Goal: Task Accomplishment & Management: Use online tool/utility

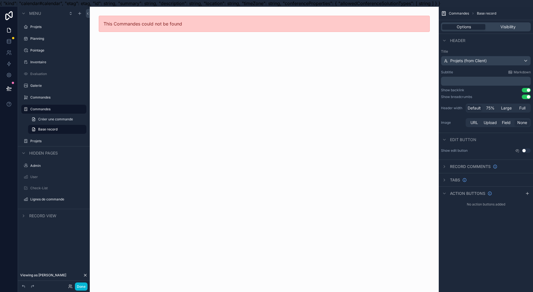
scroll to position [0, 6]
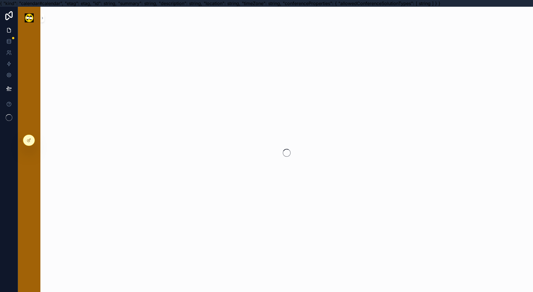
scroll to position [0, 6]
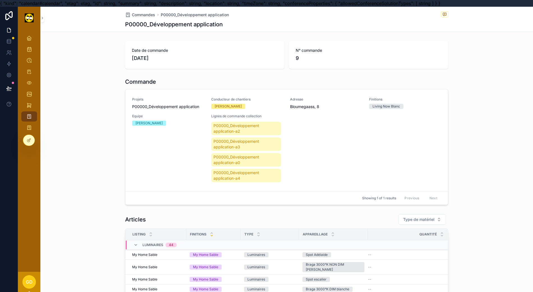
click at [157, 22] on h1 "P00000_Développement application" at bounding box center [174, 24] width 98 height 8
click at [29, 138] on icon at bounding box center [29, 140] width 4 height 4
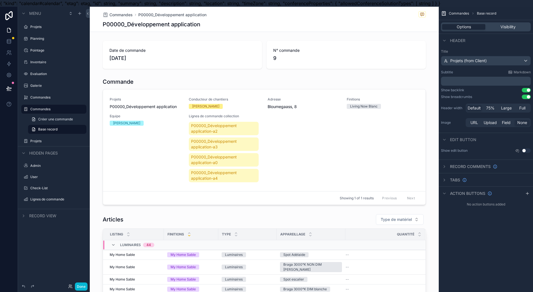
click at [47, 127] on span "Base record" at bounding box center [47, 129] width 19 height 4
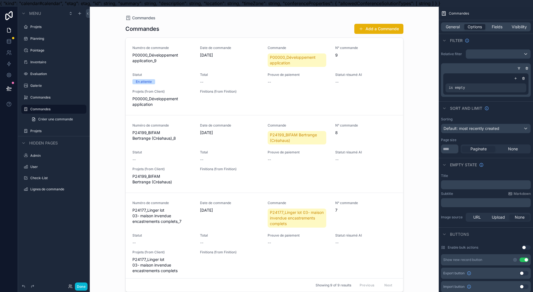
click at [50, 121] on span "Créer une commande" at bounding box center [55, 119] width 35 height 4
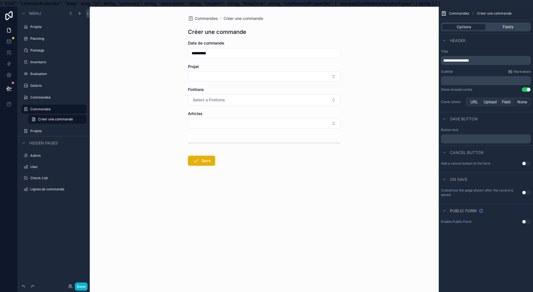
click at [232, 71] on div "Projet" at bounding box center [264, 72] width 153 height 17
click at [226, 78] on button "Select Button" at bounding box center [264, 77] width 153 height 10
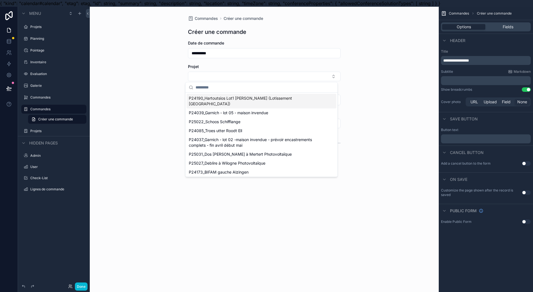
click at [226, 78] on button "Select Button" at bounding box center [264, 77] width 153 height 10
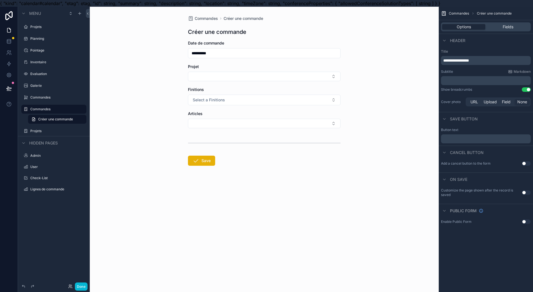
click at [287, 80] on button "Select Button" at bounding box center [264, 77] width 153 height 10
click at [318, 69] on div "Projet" at bounding box center [264, 67] width 153 height 6
click at [296, 81] on form "**********" at bounding box center [264, 120] width 153 height 161
click at [296, 79] on button "Select Button" at bounding box center [264, 77] width 153 height 10
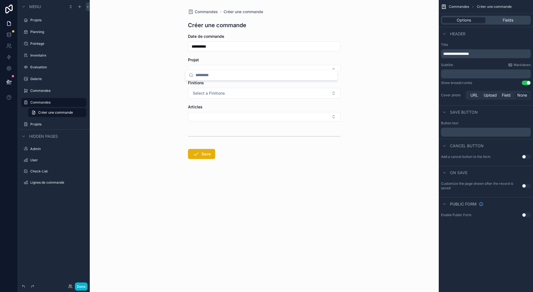
click at [52, 100] on label "Commandes" at bounding box center [56, 102] width 53 height 4
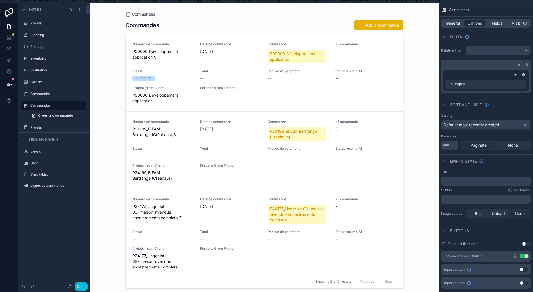
scroll to position [0, 6]
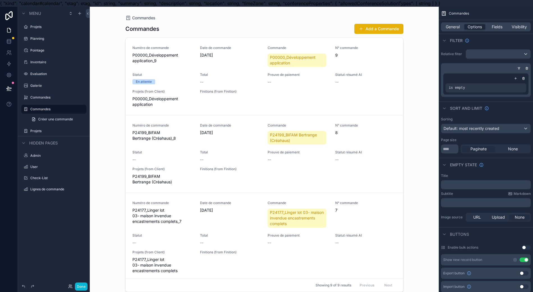
click at [43, 98] on label "Commandes" at bounding box center [57, 97] width 55 height 4
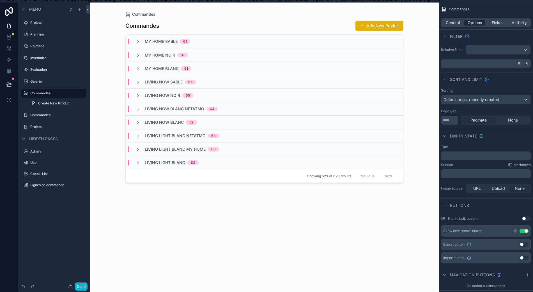
scroll to position [0, 6]
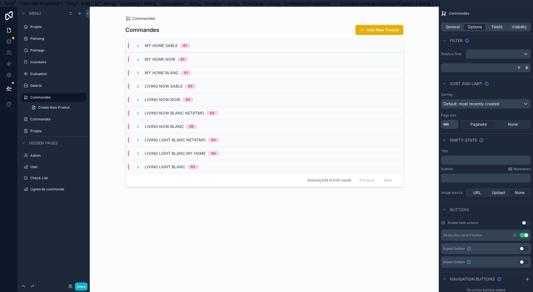
click at [46, 120] on label "Commandes" at bounding box center [57, 119] width 55 height 4
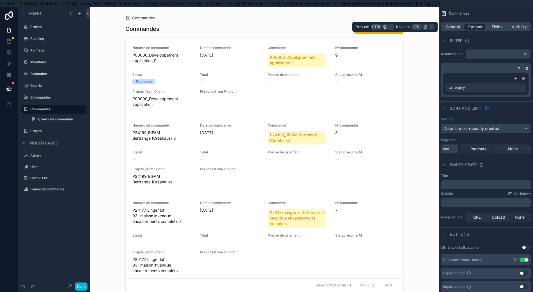
click at [456, 26] on span "General" at bounding box center [452, 27] width 14 height 6
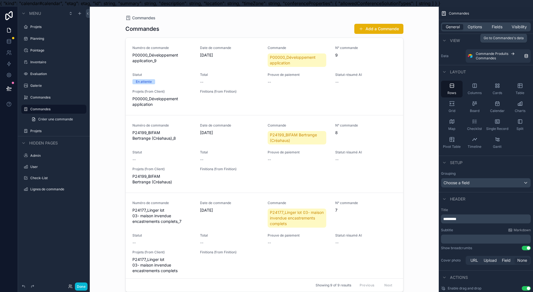
click at [514, 57] on div "Commande Produits Commandes" at bounding box center [499, 56] width 48 height 9
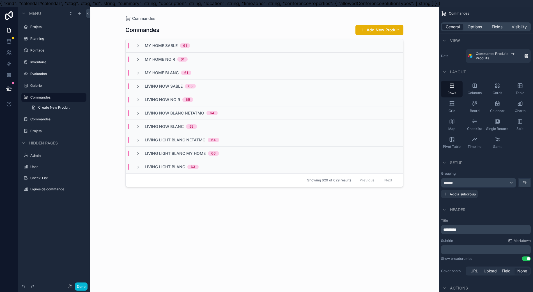
click at [41, 118] on label "Commandes" at bounding box center [57, 119] width 55 height 4
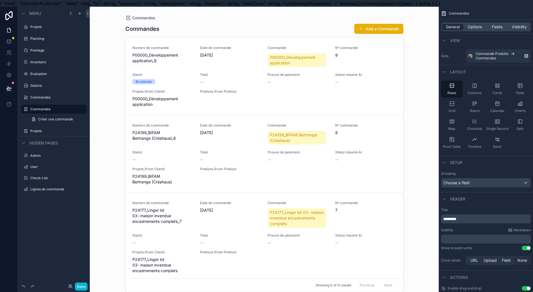
click at [62, 120] on span "Créer une commande" at bounding box center [55, 119] width 35 height 4
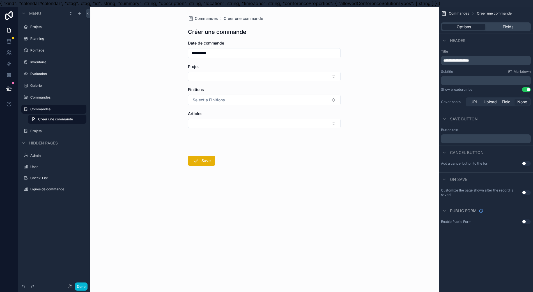
click at [47, 107] on label "Commandes" at bounding box center [56, 109] width 53 height 4
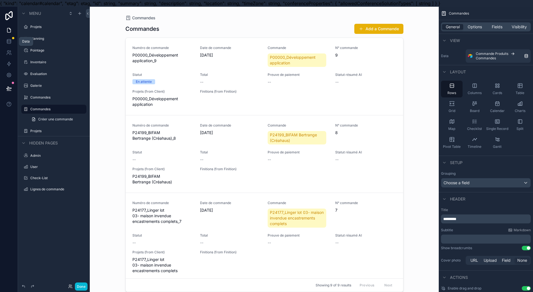
click at [6, 43] on icon at bounding box center [9, 42] width 6 height 6
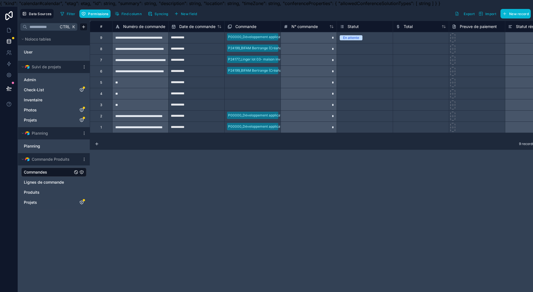
click at [76, 174] on div "Commandes" at bounding box center [53, 172] width 65 height 9
click at [50, 172] on link "Commandes" at bounding box center [48, 173] width 49 height 6
click at [46, 192] on link "Produits" at bounding box center [48, 193] width 49 height 6
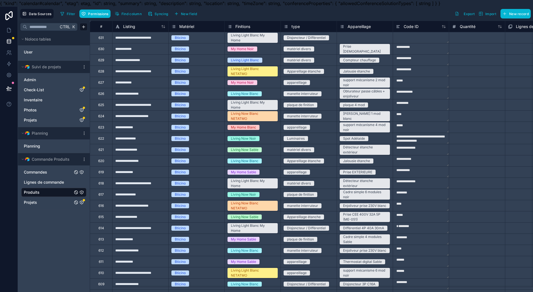
click at [30, 202] on span "Projets" at bounding box center [30, 203] width 13 height 6
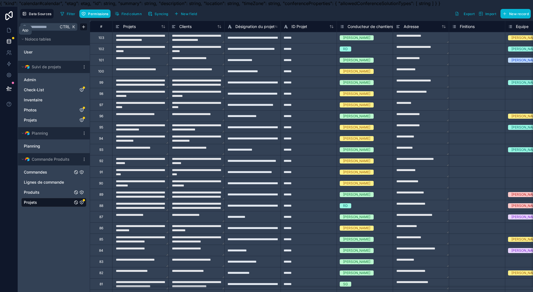
click at [8, 30] on link at bounding box center [9, 30] width 18 height 11
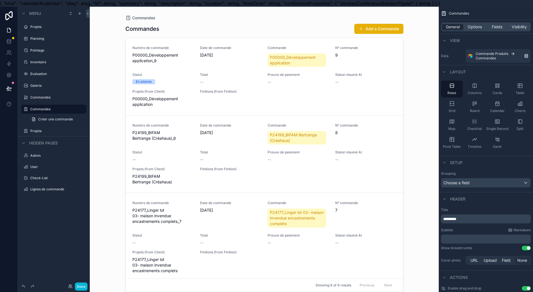
click at [71, 117] on link "Créer une commande" at bounding box center [57, 119] width 58 height 9
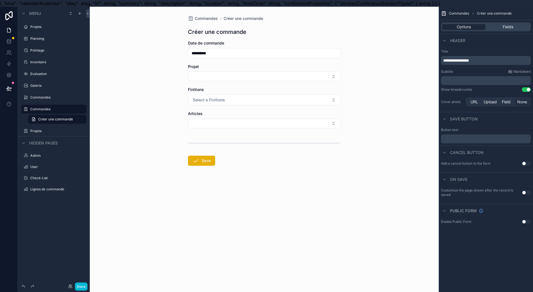
click at [228, 77] on button "Select Button" at bounding box center [264, 77] width 153 height 10
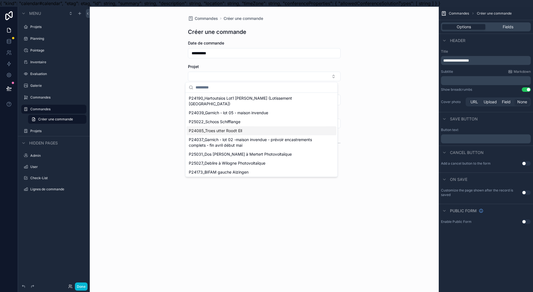
click at [510, 103] on span "Field" at bounding box center [506, 102] width 9 height 6
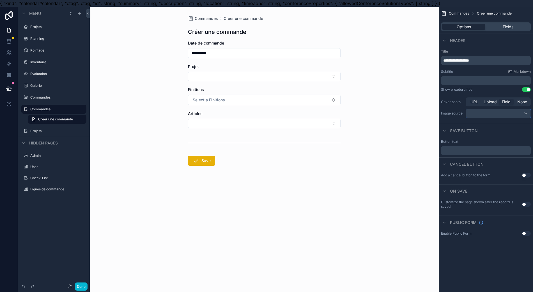
click at [510, 112] on div "scrollable content" at bounding box center [498, 113] width 64 height 9
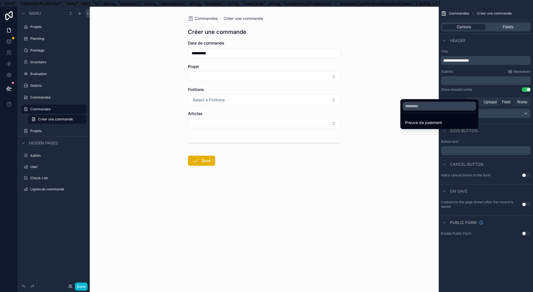
click at [510, 112] on div "scrollable content" at bounding box center [266, 146] width 533 height 292
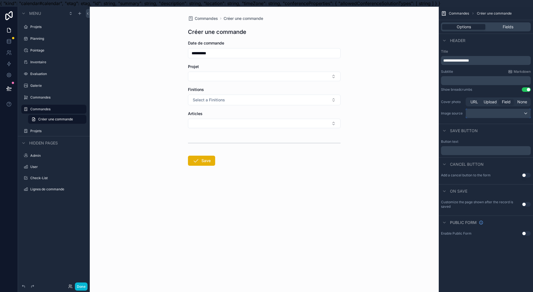
click at [510, 112] on div "scrollable content" at bounding box center [498, 113] width 64 height 9
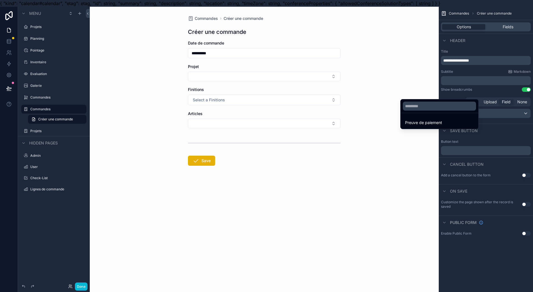
click at [510, 112] on div "scrollable content" at bounding box center [266, 146] width 533 height 292
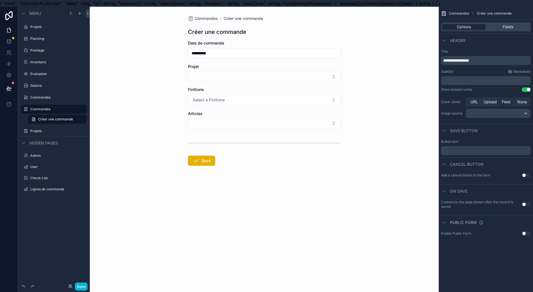
click at [270, 72] on button "Select Button" at bounding box center [264, 77] width 153 height 10
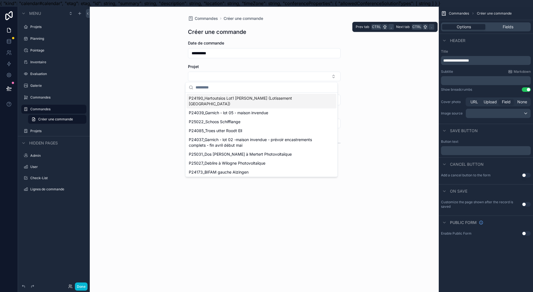
click at [512, 30] on div "Options Fields" at bounding box center [486, 26] width 90 height 9
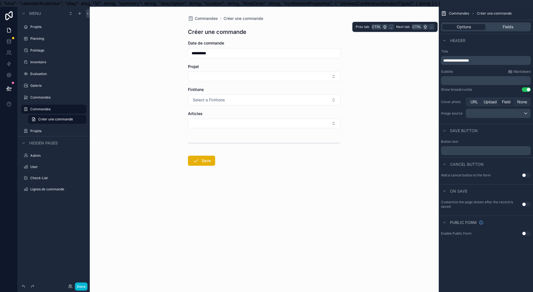
click at [513, 30] on div "Options Fields" at bounding box center [486, 26] width 90 height 9
click at [511, 27] on span "Fields" at bounding box center [507, 27] width 11 height 6
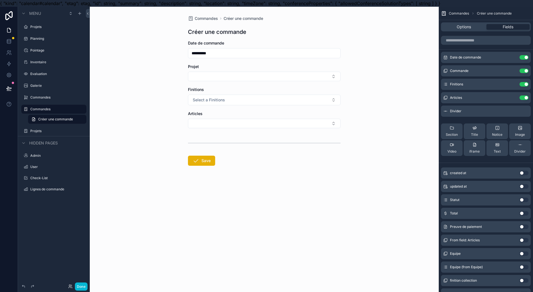
click at [0, 0] on icon "scrollable content" at bounding box center [0, 0] width 0 height 0
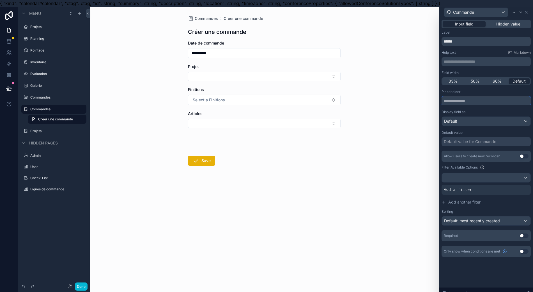
click at [491, 102] on input "text" at bounding box center [485, 100] width 89 height 9
click at [494, 124] on div "Default" at bounding box center [486, 121] width 89 height 9
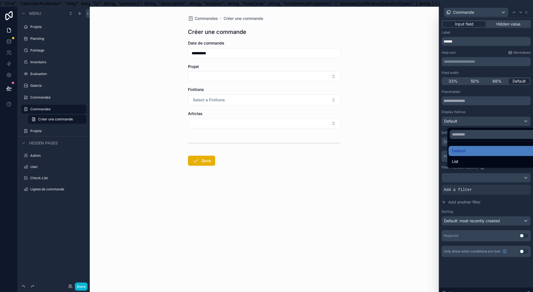
click at [494, 124] on div at bounding box center [486, 153] width 94 height 292
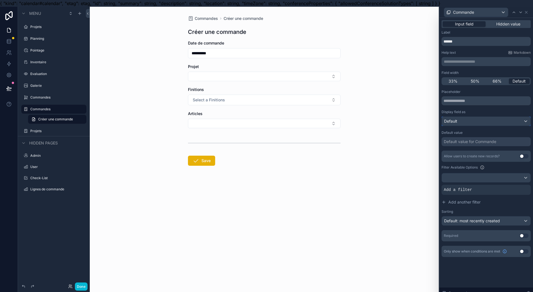
click at [494, 124] on div "Default" at bounding box center [486, 121] width 89 height 9
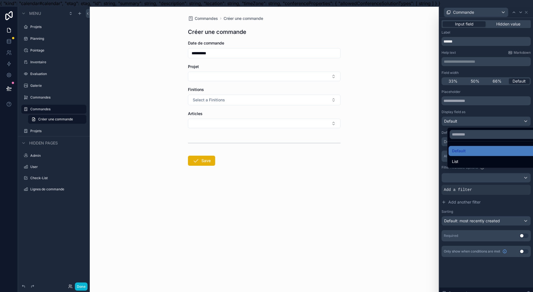
click at [494, 121] on div at bounding box center [486, 153] width 94 height 292
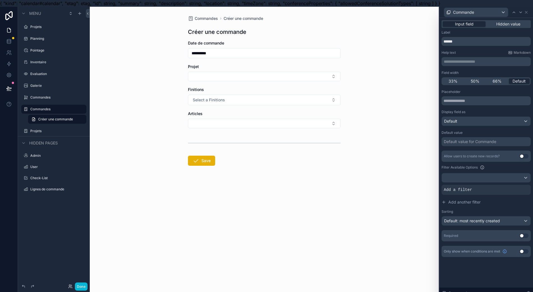
click at [0, 0] on div at bounding box center [0, 0] width 0 height 0
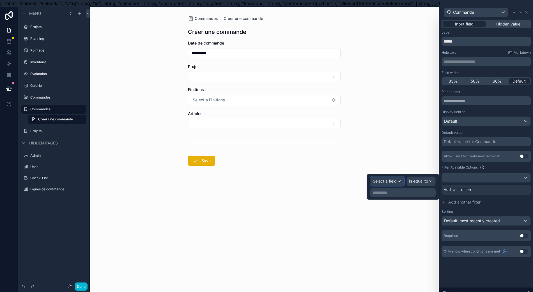
click at [398, 184] on div "Select a field" at bounding box center [386, 181] width 33 height 9
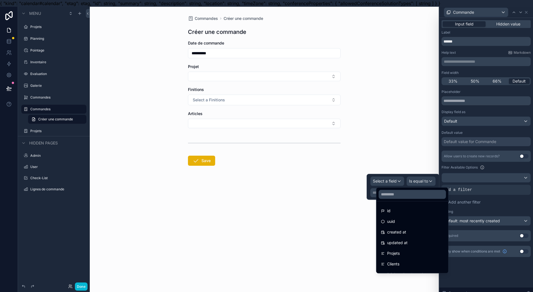
click at [414, 252] on div "Projets" at bounding box center [412, 253] width 63 height 7
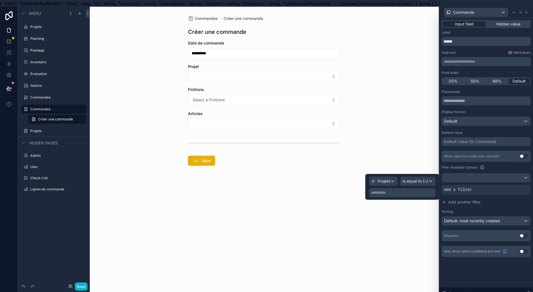
click at [417, 193] on p "**********" at bounding box center [402, 193] width 63 height 6
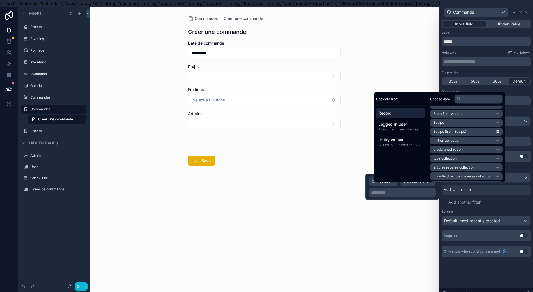
scroll to position [169, 0]
click at [409, 132] on span "The current user's values" at bounding box center [400, 129] width 45 height 4
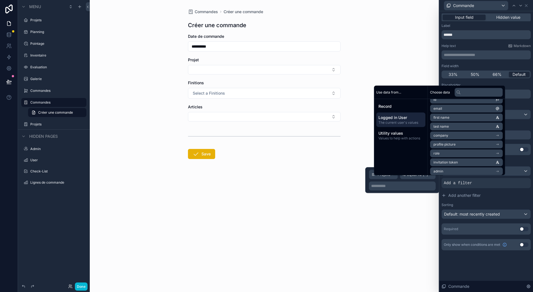
scroll to position [0, 0]
click at [405, 136] on span "Values to help with actions" at bounding box center [400, 138] width 45 height 4
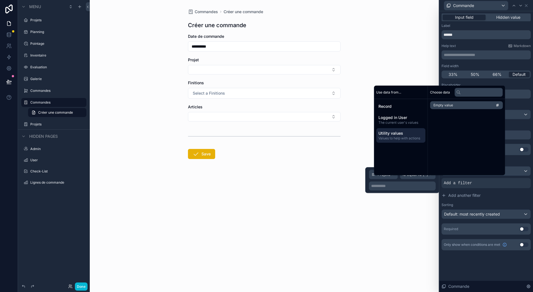
click at [406, 121] on span "The current user's values" at bounding box center [400, 123] width 45 height 4
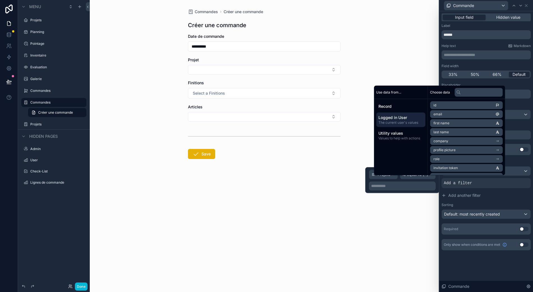
click at [323, 221] on div "**********" at bounding box center [264, 146] width 349 height 292
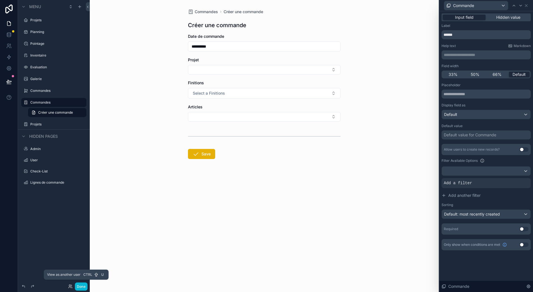
click at [69, 285] on icon at bounding box center [70, 287] width 4 height 4
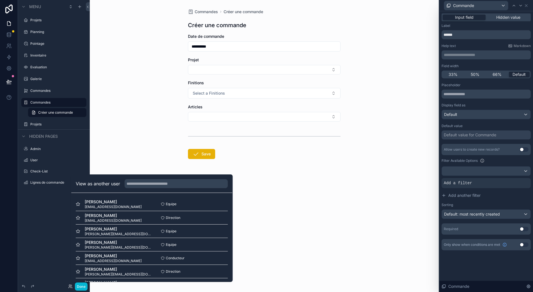
click at [218, 203] on div "Iqbal Safi iqbal@electricite-maraga.lu Equipe Select Pascal Maraga pascal@elect…" at bounding box center [151, 271] width 161 height 157
click at [0, 0] on button "Select" at bounding box center [0, 0] width 0 height 0
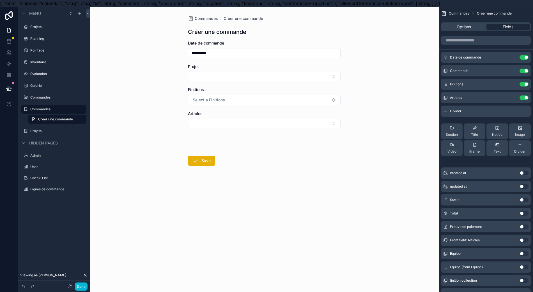
scroll to position [0, 6]
click at [267, 80] on button "Select Button" at bounding box center [264, 77] width 153 height 10
click at [266, 80] on button "Select Button" at bounding box center [264, 77] width 153 height 10
click at [264, 80] on button "Select Button" at bounding box center [264, 77] width 153 height 10
click at [266, 81] on button "Select Button" at bounding box center [264, 77] width 153 height 10
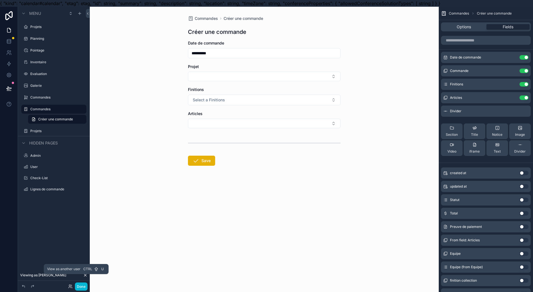
click at [71, 288] on icon at bounding box center [70, 287] width 2 height 1
click at [7, 41] on link at bounding box center [9, 41] width 18 height 11
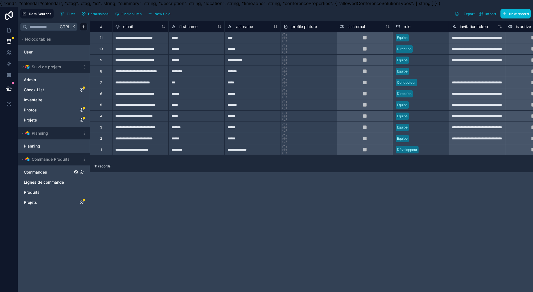
click at [50, 171] on link "Commandes" at bounding box center [48, 173] width 49 height 6
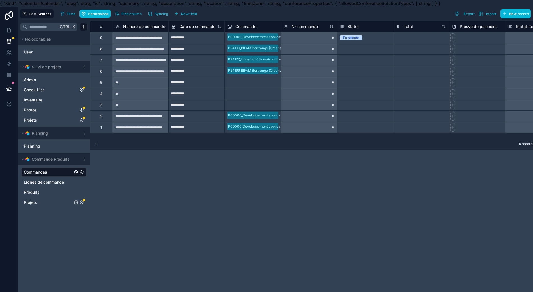
click at [43, 205] on link "Projets" at bounding box center [48, 203] width 49 height 6
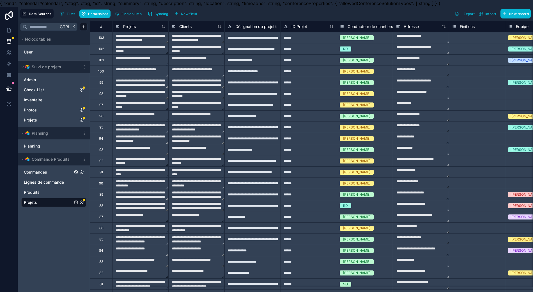
click at [77, 205] on div "Projets" at bounding box center [53, 202] width 65 height 9
click at [79, 202] on icon "Projets" at bounding box center [81, 202] width 4 height 4
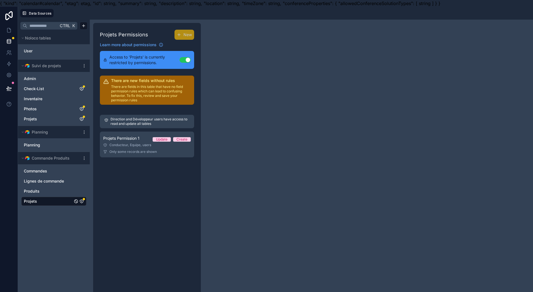
click at [151, 153] on span "Only some records are shown" at bounding box center [132, 152] width 47 height 4
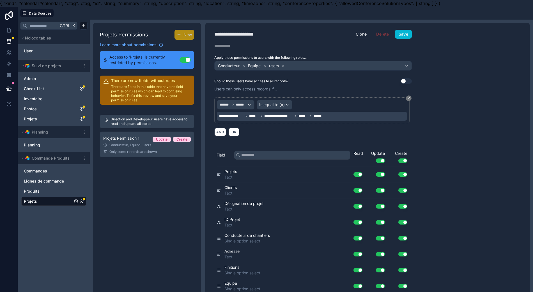
click at [400, 85] on div "**********" at bounding box center [312, 109] width 215 height 61
click at [400, 82] on button "Use setting" at bounding box center [405, 82] width 11 height 6
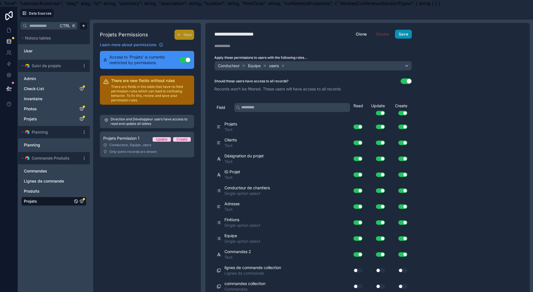
click at [401, 35] on button "Save" at bounding box center [403, 34] width 17 height 9
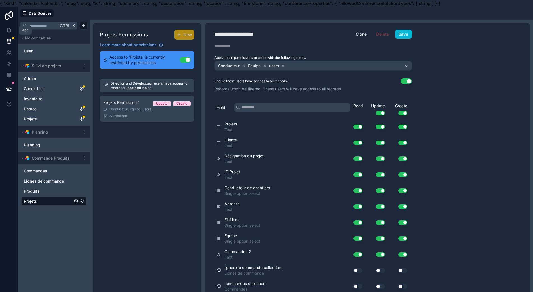
click at [7, 33] on icon at bounding box center [8, 30] width 3 height 4
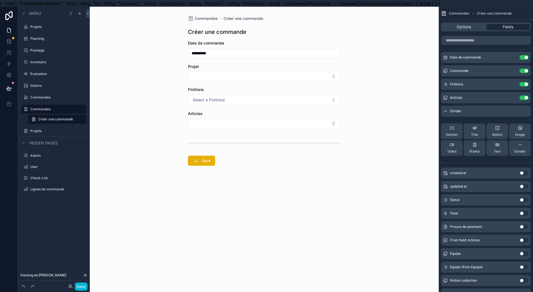
click at [256, 101] on button "Select a Finitions" at bounding box center [264, 100] width 153 height 11
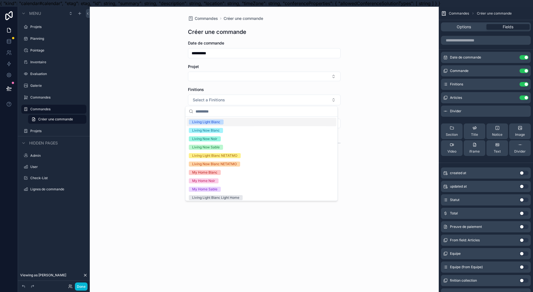
click at [258, 102] on button "Select a Finitions" at bounding box center [264, 100] width 153 height 11
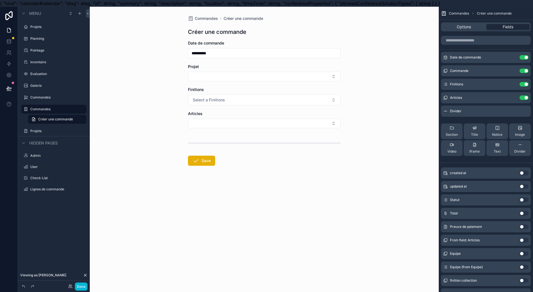
click at [249, 80] on button "Select Button" at bounding box center [264, 77] width 153 height 10
click at [69, 287] on icon at bounding box center [70, 287] width 4 height 4
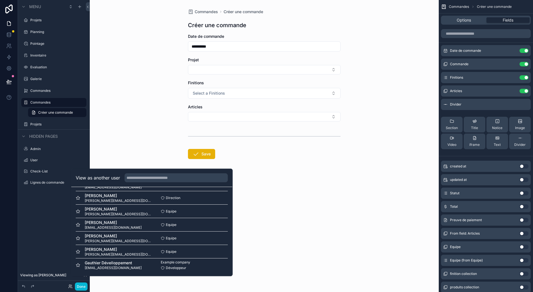
scroll to position [12, 6]
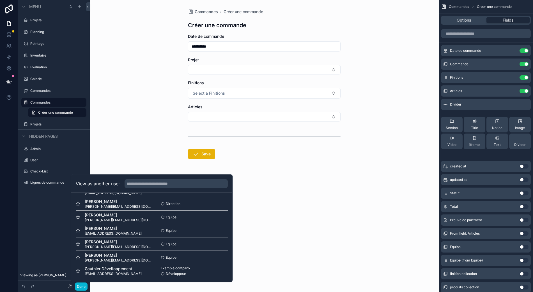
click at [0, 0] on button "Select" at bounding box center [0, 0] width 0 height 0
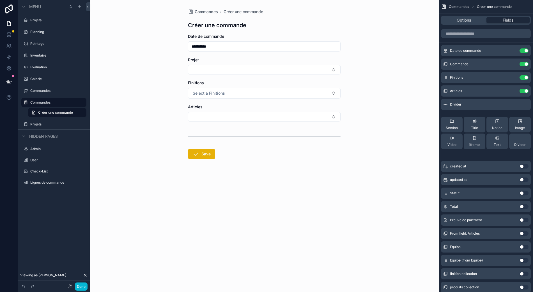
click at [62, 249] on div "Menu Projets Planning Pointage Inventaire Evaluation Galerie Commandes Commande…" at bounding box center [54, 143] width 72 height 286
click at [71, 287] on icon at bounding box center [71, 285] width 1 height 1
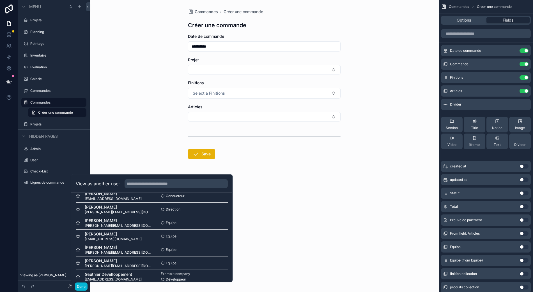
scroll to position [68, 0]
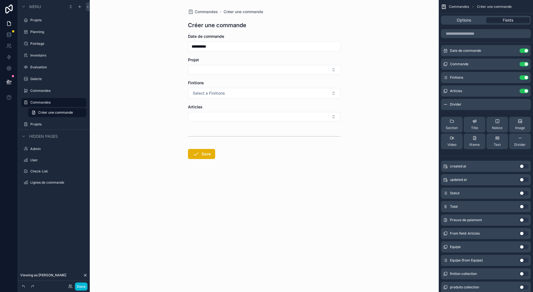
click at [237, 60] on div "Projet" at bounding box center [264, 65] width 153 height 17
click at [237, 65] on button "Select Button" at bounding box center [264, 70] width 153 height 10
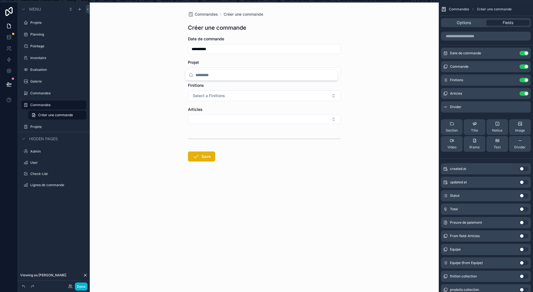
scroll to position [0, 6]
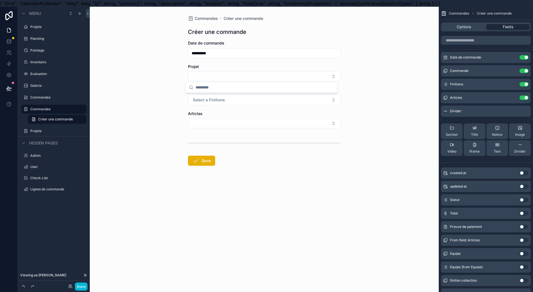
click at [0, 0] on icon "scrollable content" at bounding box center [0, 0] width 0 height 0
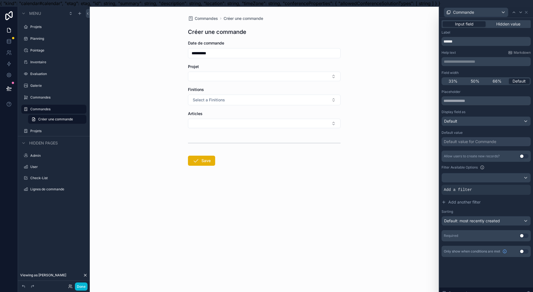
click at [0, 0] on div at bounding box center [0, 0] width 0 height 0
click at [276, 82] on form "**********" at bounding box center [264, 120] width 153 height 161
click at [275, 78] on button "Select Button" at bounding box center [264, 77] width 153 height 10
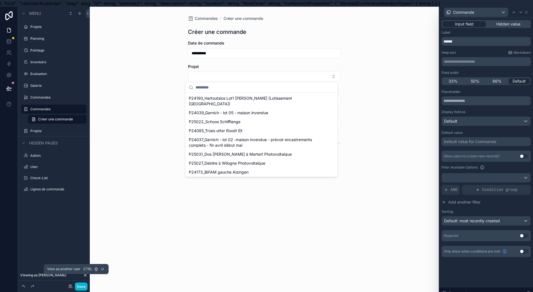
drag, startPoint x: 72, startPoint y: 287, endPoint x: 73, endPoint y: 284, distance: 2.9
click at [72, 286] on icon at bounding box center [70, 287] width 4 height 4
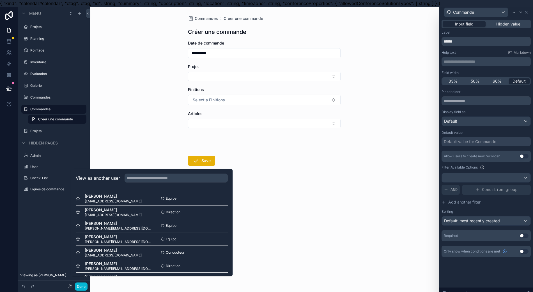
click at [0, 0] on button "Select" at bounding box center [0, 0] width 0 height 0
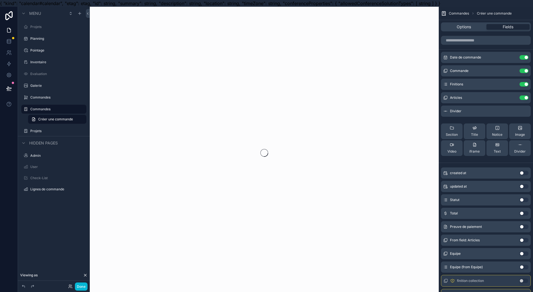
scroll to position [0, 6]
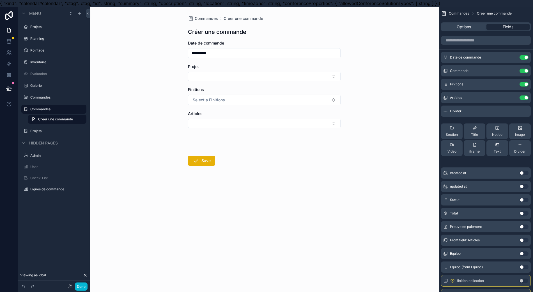
click at [260, 99] on button "Select a Finitions" at bounding box center [264, 100] width 153 height 11
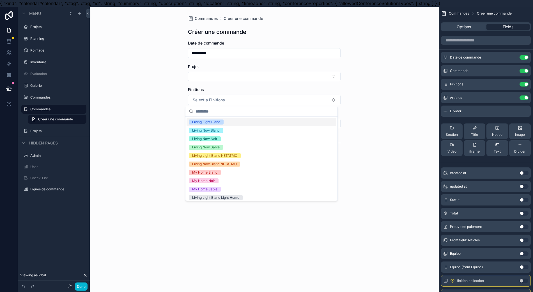
click at [271, 80] on button "Select Button" at bounding box center [264, 77] width 153 height 10
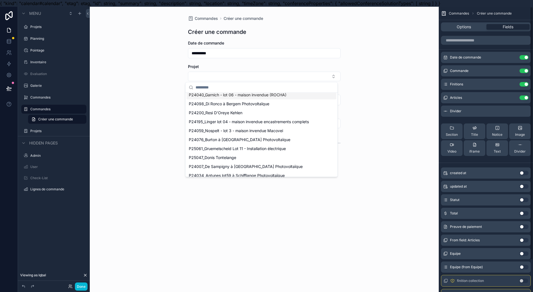
scroll to position [0, 0]
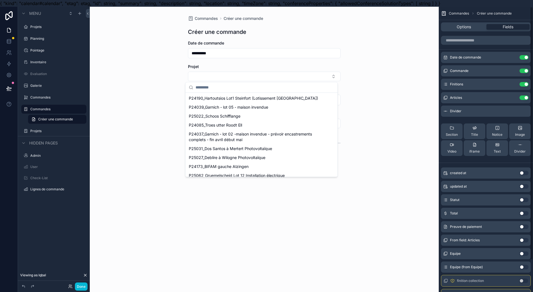
click at [466, 31] on div "Options Fields" at bounding box center [486, 26] width 90 height 9
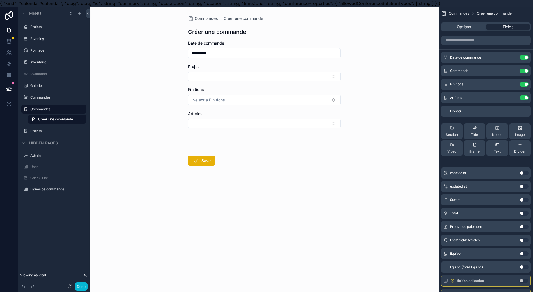
click at [467, 29] on span "Options" at bounding box center [463, 27] width 14 height 6
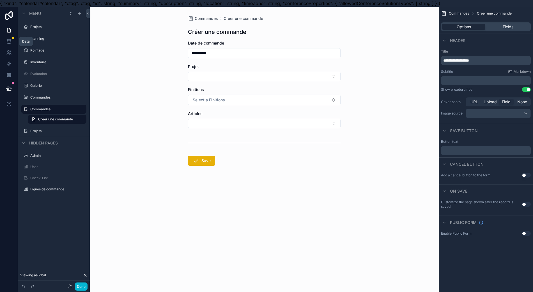
click at [6, 40] on link at bounding box center [9, 41] width 18 height 11
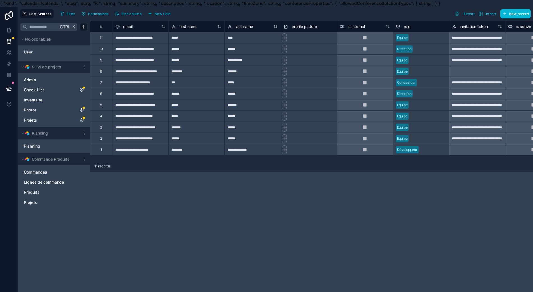
drag, startPoint x: 45, startPoint y: 207, endPoint x: 46, endPoint y: 204, distance: 3.1
click at [45, 206] on div "Commandes Lignes de commande Produits Projets" at bounding box center [53, 188] width 67 height 44
click at [79, 202] on div "Projets" at bounding box center [53, 202] width 65 height 9
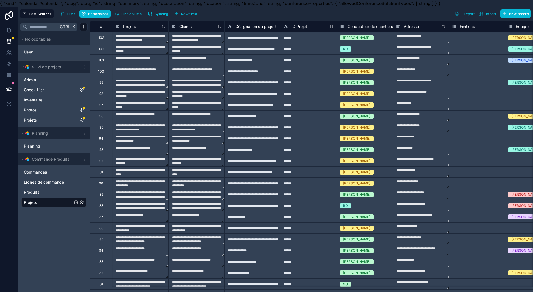
click at [77, 205] on div "Projets" at bounding box center [53, 202] width 65 height 9
click at [80, 201] on icon "Projets" at bounding box center [81, 202] width 3 height 3
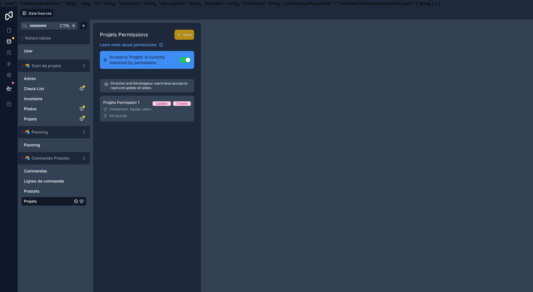
click at [135, 101] on div "Projets Permission 1 Update Create" at bounding box center [146, 102] width 87 height 7
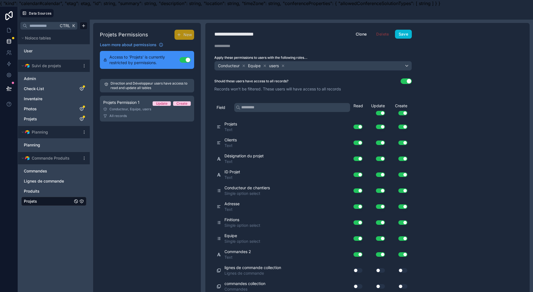
click at [403, 80] on button "Use setting" at bounding box center [405, 82] width 11 height 6
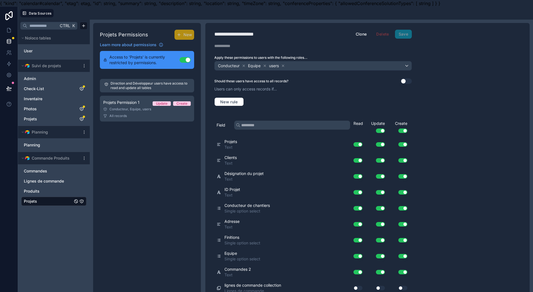
click at [228, 96] on div "New rule" at bounding box center [312, 102] width 197 height 16
click at [230, 103] on span "New rule" at bounding box center [229, 102] width 22 height 5
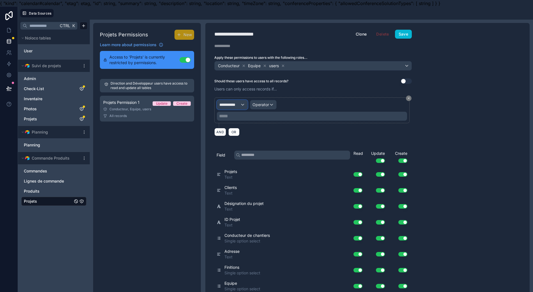
click at [235, 108] on button "**********" at bounding box center [232, 105] width 31 height 10
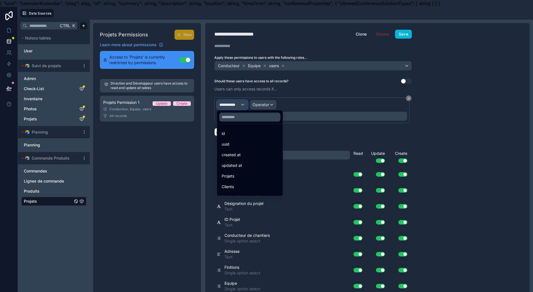
scroll to position [75, 0]
click at [256, 172] on div "Equipe" at bounding box center [249, 176] width 63 height 10
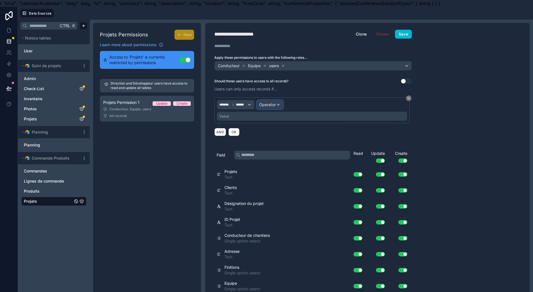
click at [262, 107] on div "Operator" at bounding box center [270, 104] width 26 height 9
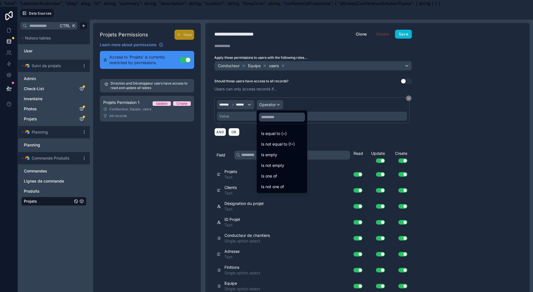
drag, startPoint x: 290, startPoint y: 137, endPoint x: 289, endPoint y: 128, distance: 9.1
click at [290, 137] on div "Is equal to (=)" at bounding box center [282, 134] width 48 height 10
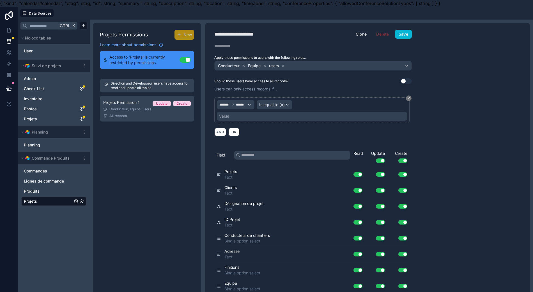
click at [279, 115] on div "Value" at bounding box center [312, 116] width 190 height 9
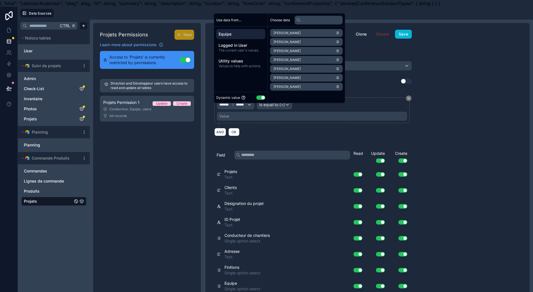
click at [248, 64] on span "Utility values" at bounding box center [240, 61] width 45 height 6
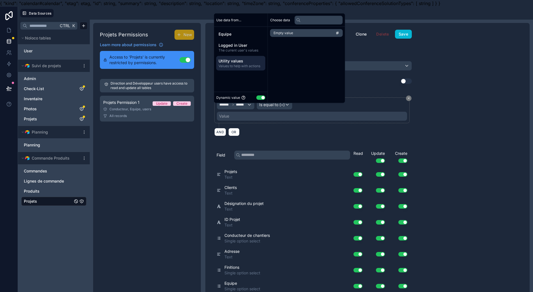
click at [249, 60] on div "Equipe Logged in User The current user's values Utility values Values to help w…" at bounding box center [241, 50] width 54 height 46
click at [247, 48] on span "Logged in User" at bounding box center [240, 46] width 45 height 6
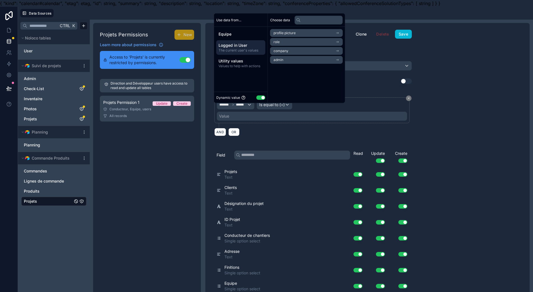
click at [290, 64] on li "admin" at bounding box center [306, 60] width 73 height 8
click at [292, 54] on span "user (from admin)" at bounding box center [287, 52] width 28 height 4
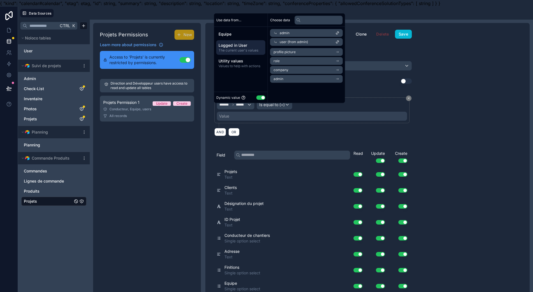
click at [296, 44] on span "user (from admin)" at bounding box center [294, 42] width 28 height 4
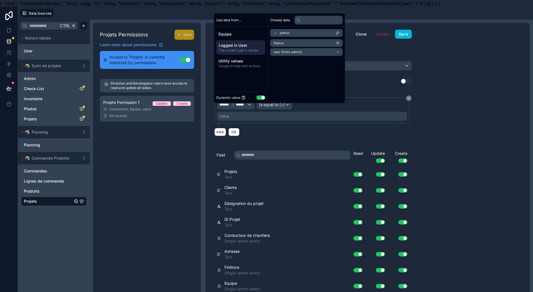
click at [302, 47] on li "Status" at bounding box center [306, 43] width 73 height 8
click at [301, 47] on li "Status" at bounding box center [306, 43] width 73 height 8
click at [322, 138] on div "**********" at bounding box center [312, 116] width 197 height 45
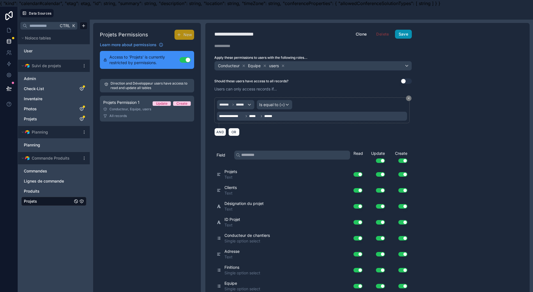
click at [405, 36] on button "Save" at bounding box center [403, 34] width 17 height 9
click at [6, 31] on link at bounding box center [9, 30] width 18 height 11
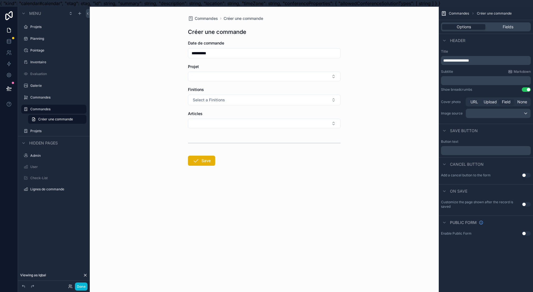
click at [245, 74] on button "Select Button" at bounding box center [264, 77] width 153 height 10
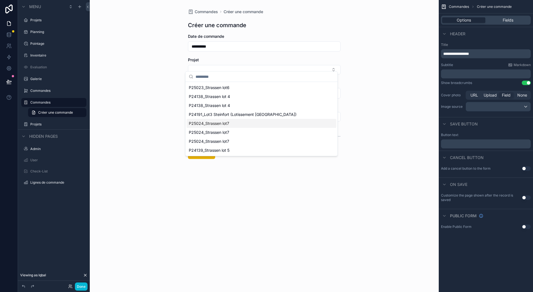
scroll to position [12, 6]
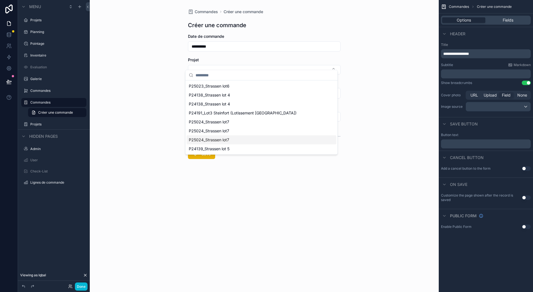
click at [237, 189] on form "**********" at bounding box center [264, 114] width 153 height 161
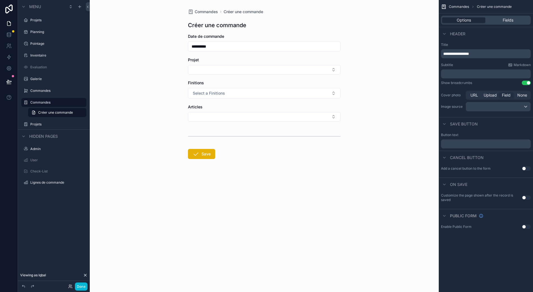
click at [249, 88] on button "Select a Finitions" at bounding box center [264, 93] width 153 height 11
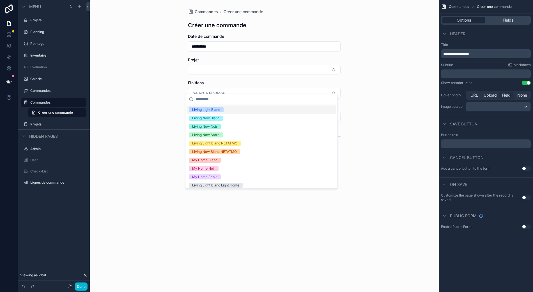
click at [250, 89] on button "Select a Finitions" at bounding box center [264, 93] width 153 height 11
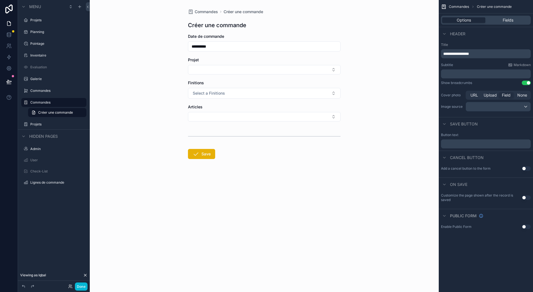
click at [260, 89] on button "Select a Finitions" at bounding box center [264, 93] width 153 height 11
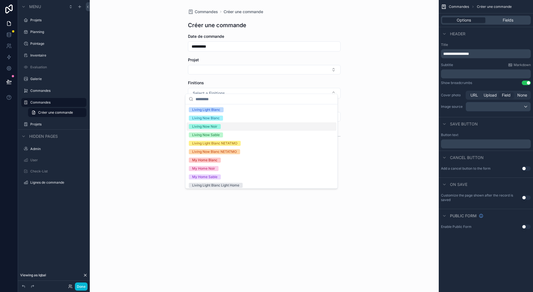
click at [173, 129] on div "**********" at bounding box center [264, 146] width 349 height 292
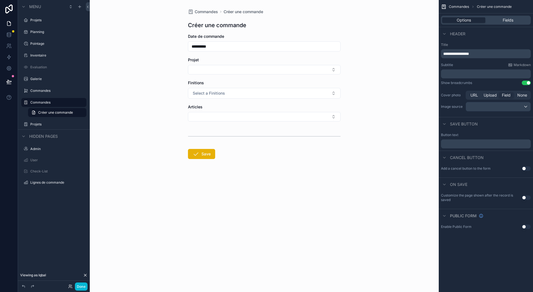
click at [215, 112] on button "Select Button" at bounding box center [264, 117] width 153 height 10
click at [216, 113] on button "Select Button" at bounding box center [264, 117] width 153 height 10
click at [502, 17] on span "Fields" at bounding box center [507, 20] width 11 height 6
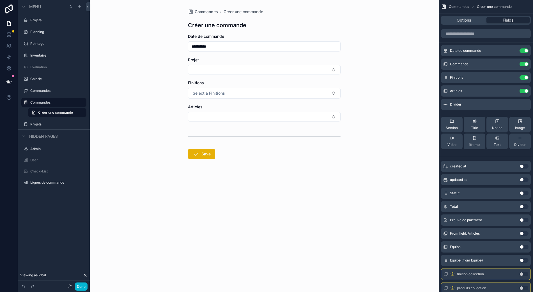
click at [0, 0] on icon "scrollable content" at bounding box center [0, 0] width 0 height 0
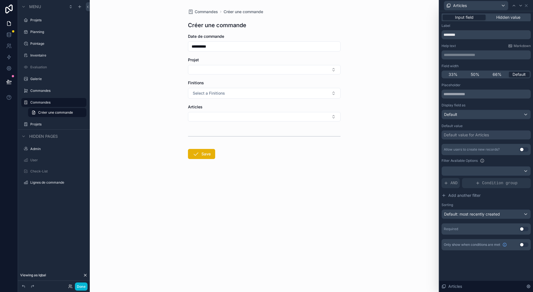
click at [269, 112] on button "Select Button" at bounding box center [264, 117] width 153 height 10
click at [265, 90] on button "Select a Finitions" at bounding box center [264, 93] width 153 height 11
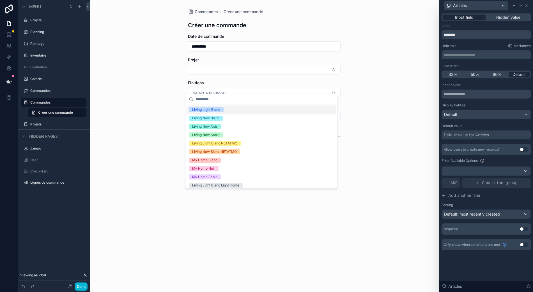
click at [259, 107] on div "Living Light Blanc" at bounding box center [261, 110] width 150 height 8
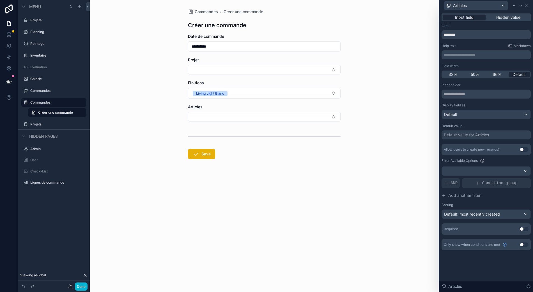
click at [259, 112] on button "Select Button" at bounding box center [264, 117] width 153 height 10
click at [485, 181] on span "Condition group" at bounding box center [499, 184] width 35 height 6
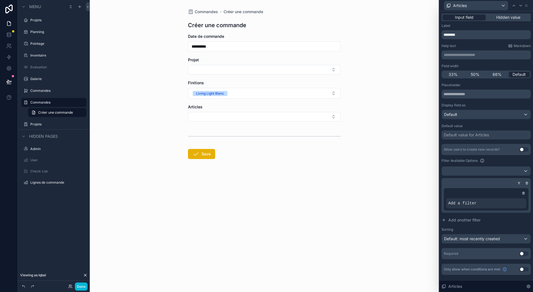
scroll to position [0, 6]
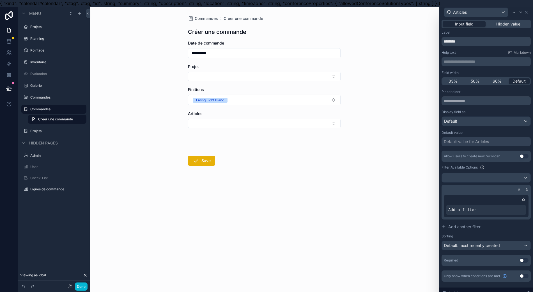
click at [518, 192] on div at bounding box center [519, 190] width 6 height 6
click at [519, 188] on icon at bounding box center [518, 189] width 3 height 3
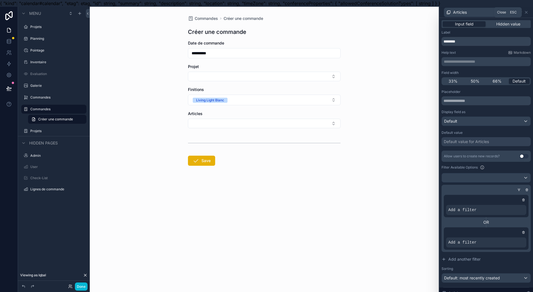
click at [527, 13] on icon at bounding box center [526, 12] width 4 height 4
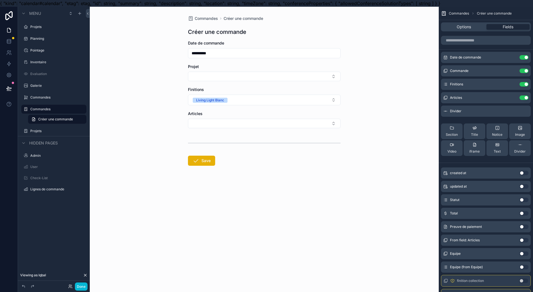
click at [0, 0] on icon "scrollable content" at bounding box center [0, 0] width 0 height 0
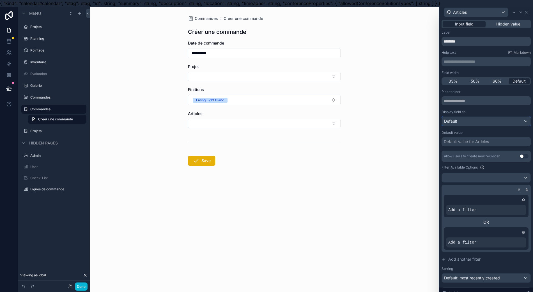
click at [484, 121] on div "Default" at bounding box center [486, 121] width 89 height 9
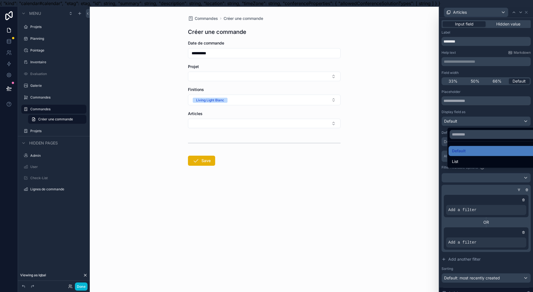
click at [483, 126] on div at bounding box center [486, 153] width 94 height 292
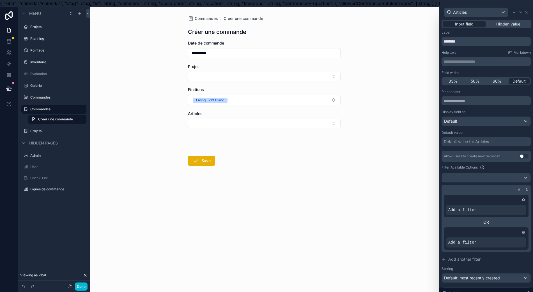
click at [483, 126] on div "Placeholder Display field as Default Default value Default value for Articles A…" at bounding box center [485, 194] width 89 height 209
click at [484, 121] on div "Default" at bounding box center [486, 121] width 89 height 9
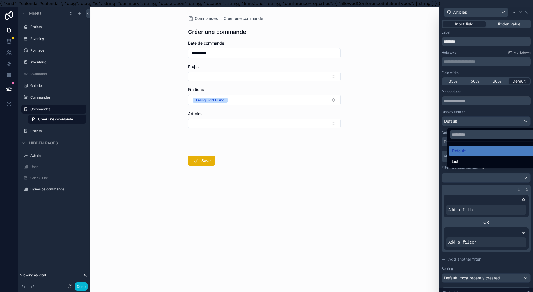
click at [465, 165] on div "List" at bounding box center [495, 162] width 94 height 10
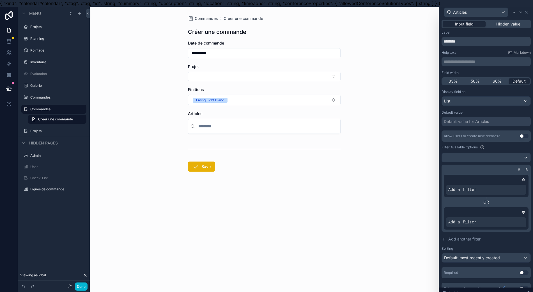
click at [327, 131] on div "scrollable content" at bounding box center [264, 126] width 152 height 15
click at [324, 128] on input "scrollable content" at bounding box center [267, 126] width 141 height 10
click at [500, 102] on div "List" at bounding box center [486, 101] width 89 height 9
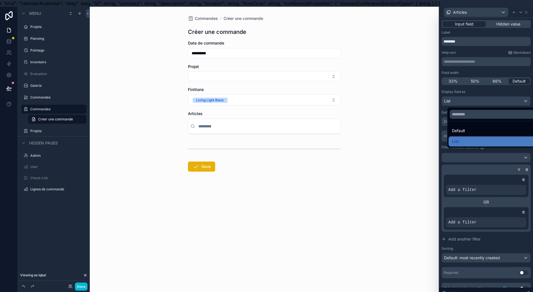
click at [485, 129] on div "Default" at bounding box center [495, 131] width 87 height 7
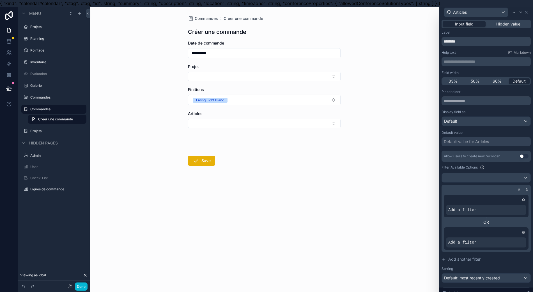
click at [523, 199] on icon at bounding box center [523, 199] width 1 height 1
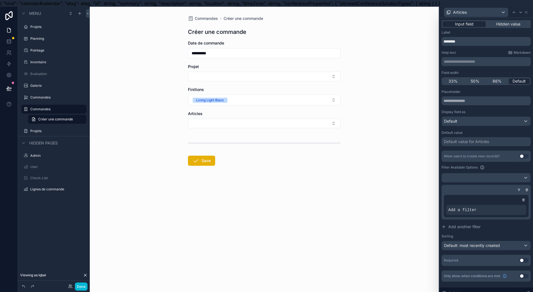
click at [521, 201] on icon at bounding box center [522, 199] width 3 height 3
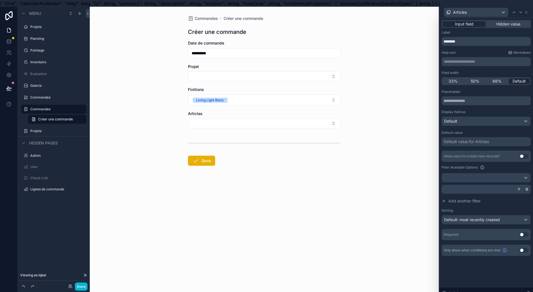
click at [326, 125] on button "Select Button" at bounding box center [264, 124] width 153 height 10
click at [52, 118] on span "Créer une commande" at bounding box center [55, 119] width 35 height 4
click at [525, 15] on div "Articles" at bounding box center [485, 12] width 89 height 11
click at [525, 12] on icon at bounding box center [526, 12] width 4 height 4
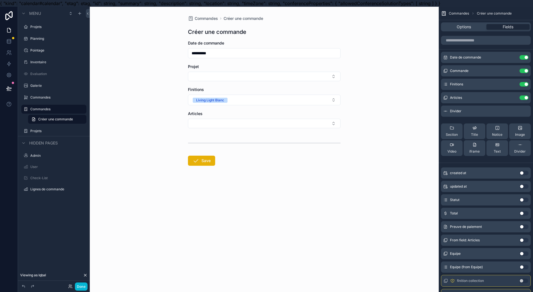
click at [0, 0] on icon "scrollable content" at bounding box center [0, 0] width 0 height 0
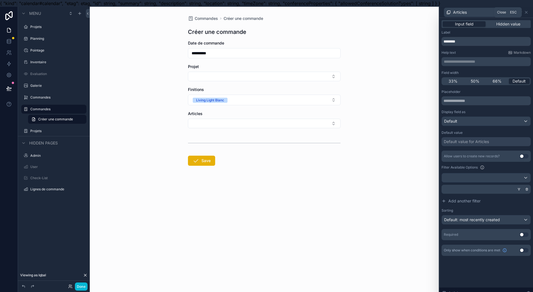
click at [528, 13] on icon at bounding box center [526, 12] width 4 height 4
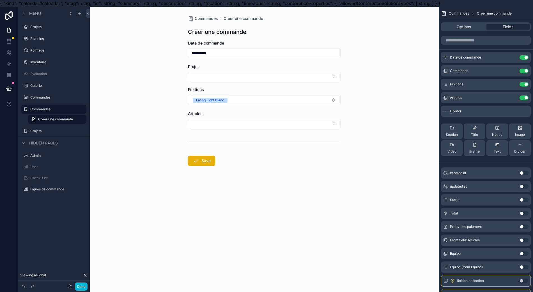
click at [524, 99] on button "Use setting" at bounding box center [523, 98] width 9 height 4
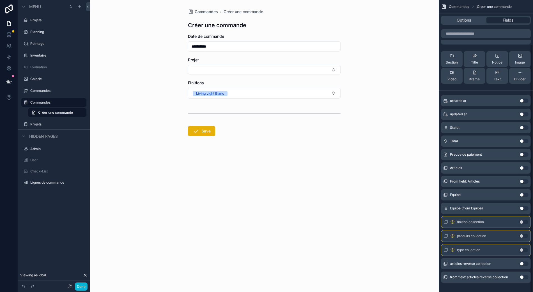
scroll to position [12, 6]
click at [523, 220] on button "Use setting" at bounding box center [523, 222] width 9 height 4
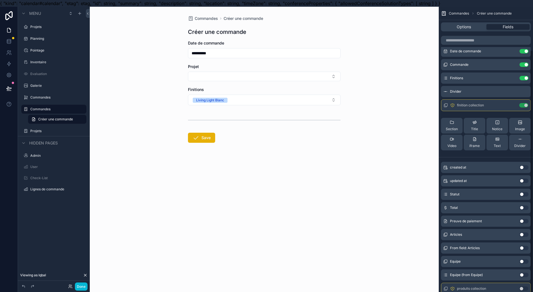
scroll to position [0, 0]
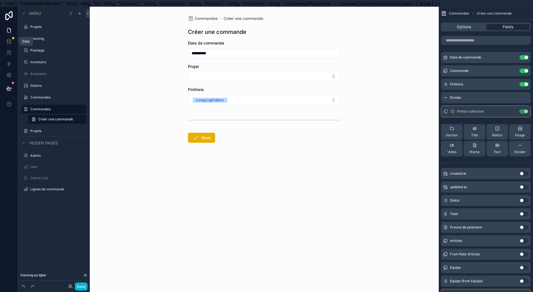
click at [0, 40] on link at bounding box center [9, 41] width 18 height 11
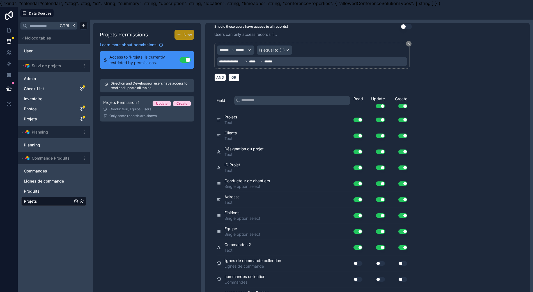
scroll to position [12, 6]
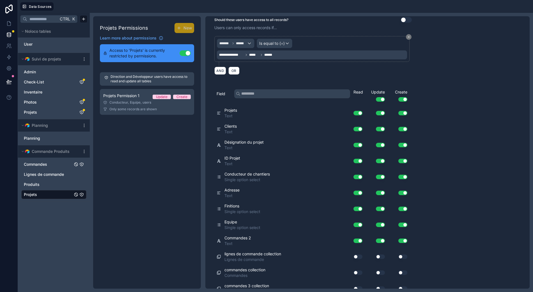
click at [52, 162] on link "Commandes" at bounding box center [48, 165] width 49 height 6
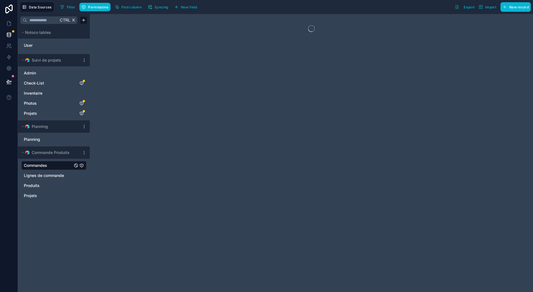
click at [79, 161] on div "Commandes" at bounding box center [53, 165] width 65 height 9
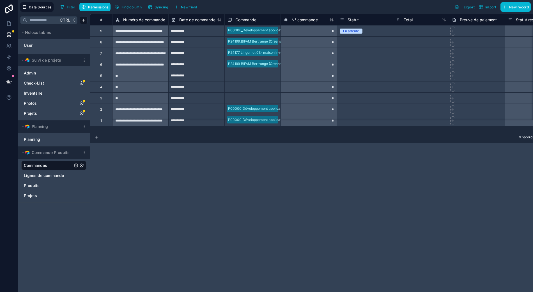
click at [80, 164] on icon "Commandes" at bounding box center [81, 165] width 3 height 3
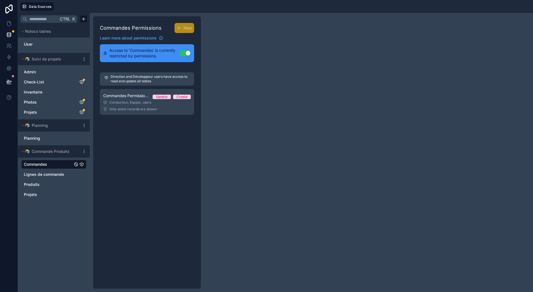
click at [137, 107] on span "Only some records are shown" at bounding box center [132, 109] width 47 height 4
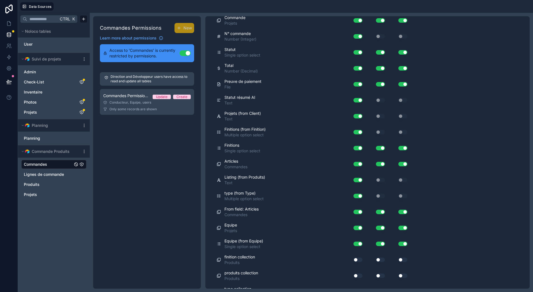
scroll to position [214, 0]
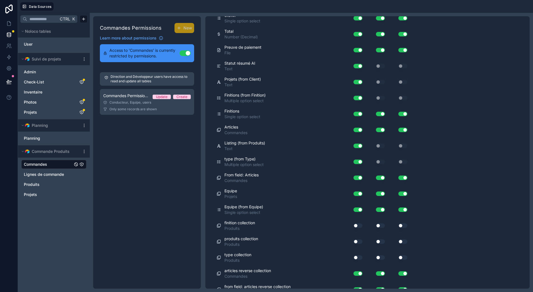
click at [352, 221] on div "Use setting" at bounding box center [356, 225] width 18 height 9
click at [353, 224] on button "Use setting" at bounding box center [357, 226] width 9 height 4
click at [354, 240] on button "Use setting" at bounding box center [357, 242] width 9 height 4
click at [364, 256] on div "Use setting" at bounding box center [375, 258] width 22 height 4
click at [353, 253] on div "Use setting" at bounding box center [356, 257] width 18 height 9
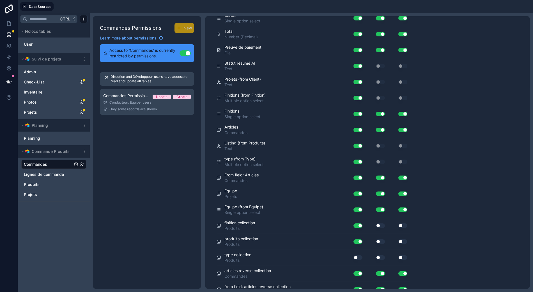
click at [357, 253] on div "Use setting" at bounding box center [356, 257] width 18 height 9
click at [353, 256] on button "Use setting" at bounding box center [357, 258] width 9 height 4
drag, startPoint x: 374, startPoint y: 249, endPoint x: 381, endPoint y: 240, distance: 11.2
click at [376, 256] on button "Use setting" at bounding box center [380, 258] width 9 height 4
click at [373, 237] on div "Use setting" at bounding box center [375, 241] width 22 height 9
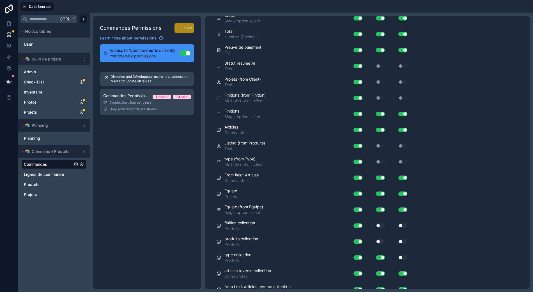
click at [376, 240] on button "Use setting" at bounding box center [380, 242] width 9 height 4
click at [377, 224] on button "Use setting" at bounding box center [380, 226] width 9 height 4
click at [399, 224] on button "Use setting" at bounding box center [402, 226] width 9 height 4
click at [399, 240] on button "Use setting" at bounding box center [402, 242] width 9 height 4
click at [398, 256] on button "Use setting" at bounding box center [402, 258] width 9 height 4
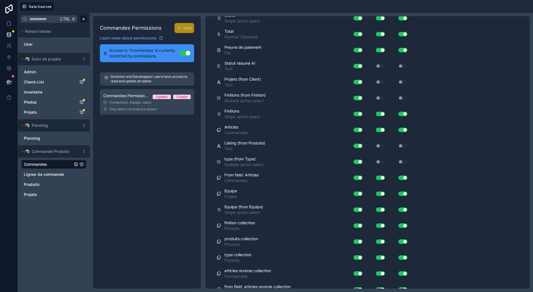
scroll to position [0, 0]
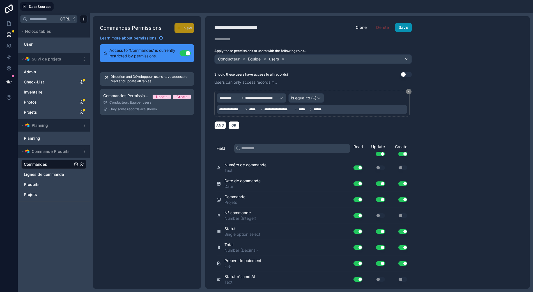
click at [400, 24] on button "Save" at bounding box center [403, 27] width 17 height 9
click at [8, 21] on link at bounding box center [9, 23] width 18 height 11
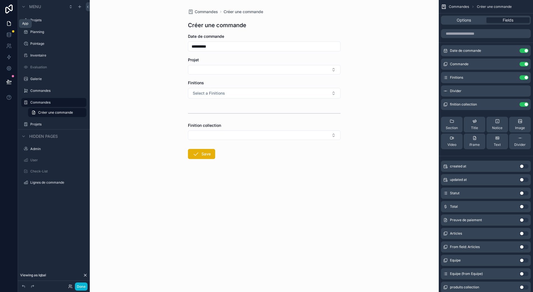
scroll to position [0, 6]
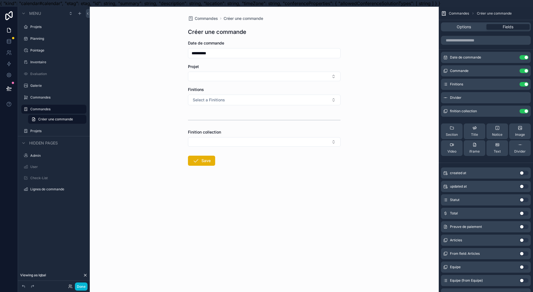
click at [244, 134] on div "Finition collection" at bounding box center [264, 133] width 153 height 6
click at [242, 139] on button "Select Button" at bounding box center [264, 142] width 153 height 10
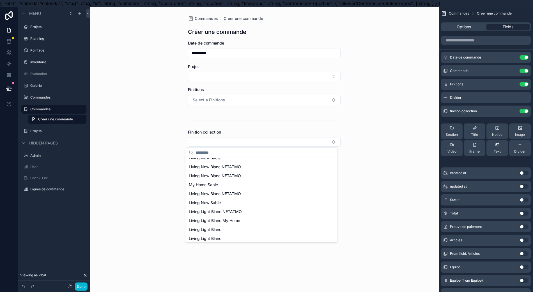
scroll to position [0, 0]
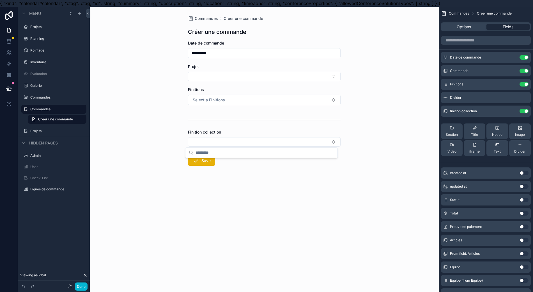
click at [255, 105] on button "Select a Finitions" at bounding box center [264, 100] width 153 height 11
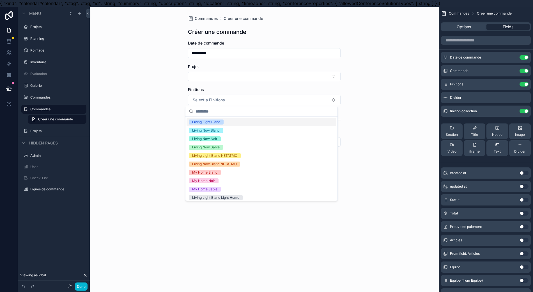
click at [242, 120] on div "Living Light Blanc" at bounding box center [261, 122] width 150 height 8
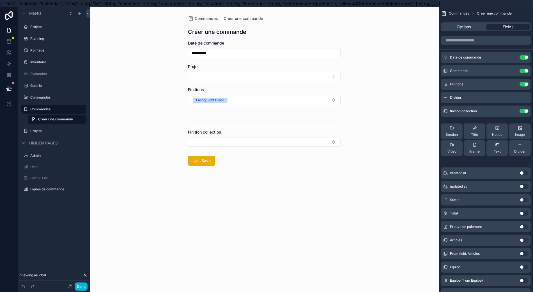
click at [239, 138] on button "Select Button" at bounding box center [264, 142] width 153 height 10
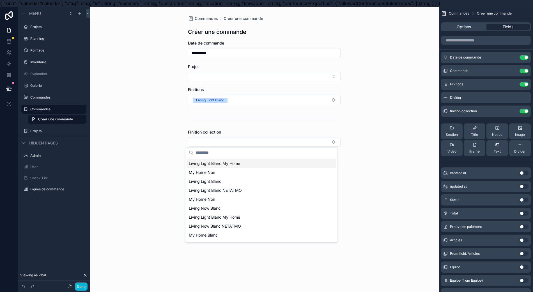
click at [276, 142] on button "Select Button" at bounding box center [264, 142] width 153 height 10
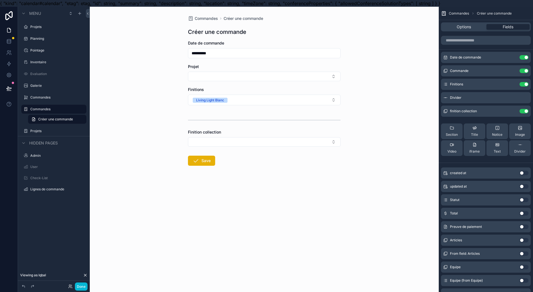
click at [333, 137] on button "Select Button" at bounding box center [264, 142] width 153 height 10
click at [523, 113] on button "Use setting" at bounding box center [523, 111] width 9 height 4
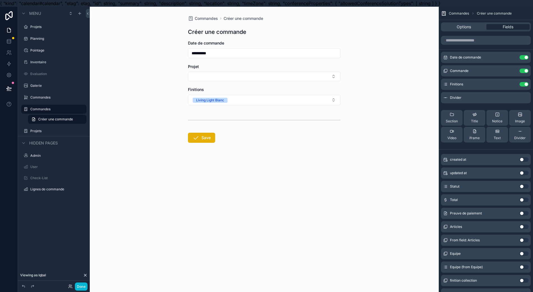
click at [0, 0] on icon "scrollable content" at bounding box center [0, 0] width 0 height 0
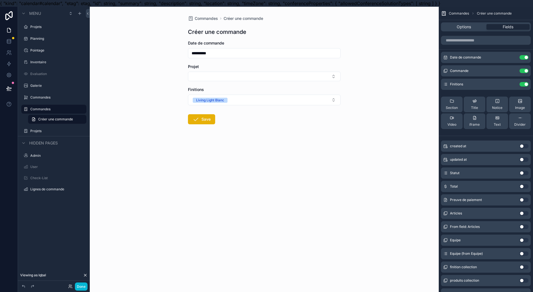
click at [522, 213] on button "Use setting" at bounding box center [523, 213] width 9 height 4
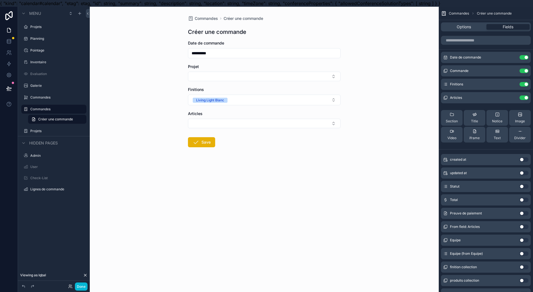
click at [311, 120] on button "Select Button" at bounding box center [264, 124] width 153 height 10
click at [312, 120] on button "Select Button" at bounding box center [264, 124] width 153 height 10
click at [0, 0] on icon "scrollable content" at bounding box center [0, 0] width 0 height 0
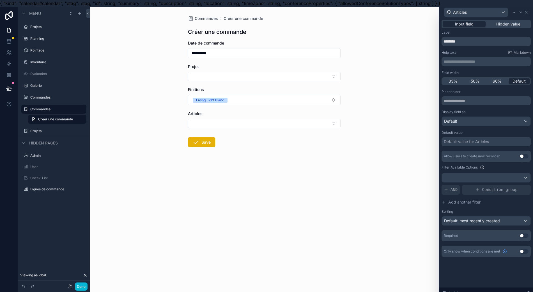
click at [529, 23] on div "Hidden value" at bounding box center [507, 24] width 43 height 6
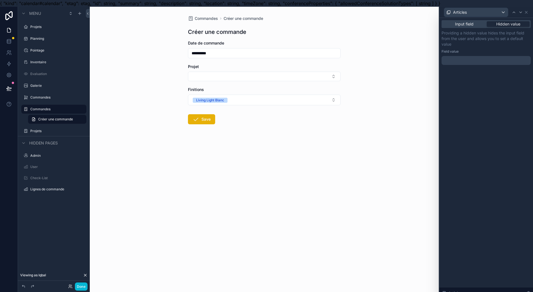
click at [462, 22] on span "Input field" at bounding box center [464, 24] width 19 height 6
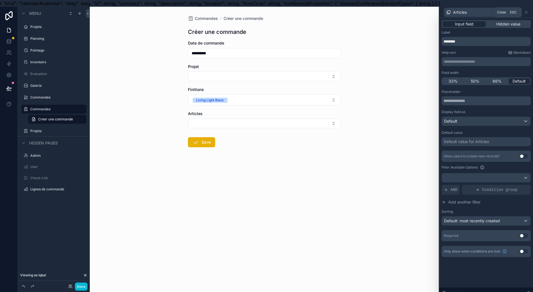
click at [527, 13] on icon at bounding box center [526, 12] width 4 height 4
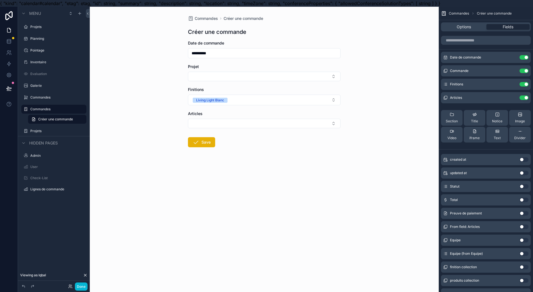
click at [308, 120] on button "Select Button" at bounding box center [264, 124] width 153 height 10
click at [523, 100] on button "Use setting" at bounding box center [523, 98] width 9 height 4
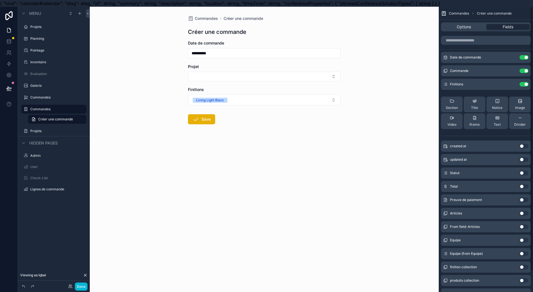
click at [521, 127] on span "Divider" at bounding box center [519, 125] width 11 height 4
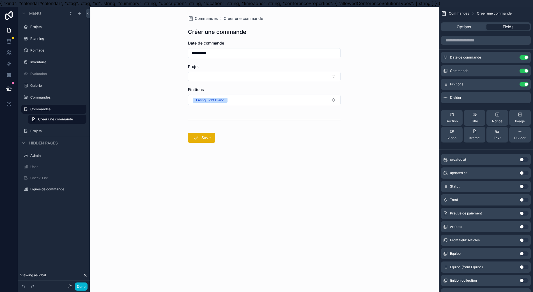
click at [212, 187] on div "**********" at bounding box center [264, 153] width 349 height 292
click at [473, 137] on span "iframe" at bounding box center [474, 138] width 10 height 4
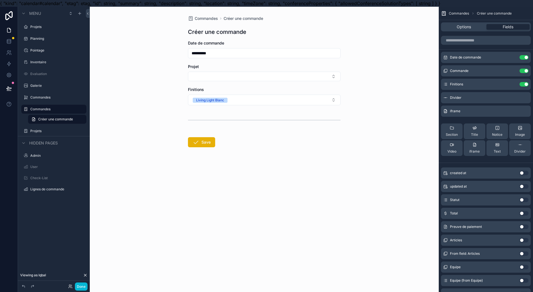
click at [497, 114] on div "iframe" at bounding box center [486, 111] width 90 height 11
click at [0, 0] on icon "scrollable content" at bounding box center [0, 0] width 0 height 0
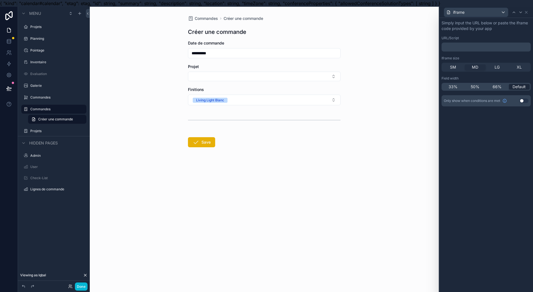
click at [480, 47] on p "﻿" at bounding box center [487, 47] width 86 height 6
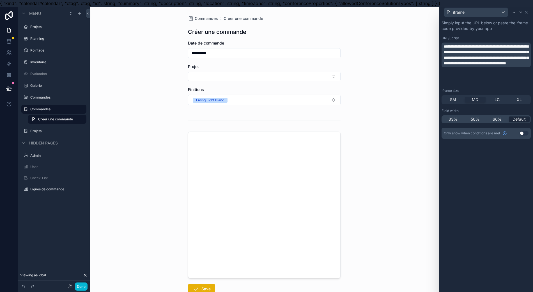
click at [374, 178] on div "**********" at bounding box center [264, 153] width 349 height 292
click at [516, 101] on div "XL" at bounding box center [519, 100] width 21 height 6
click at [478, 95] on div "SM MD LG XL" at bounding box center [485, 99] width 89 height 9
click at [474, 100] on span "MD" at bounding box center [475, 100] width 6 height 6
click at [66, 122] on link "Créer une commande" at bounding box center [57, 119] width 58 height 9
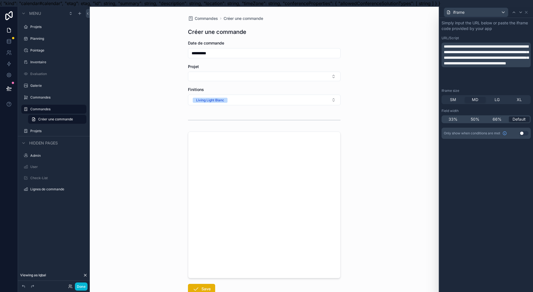
drag, startPoint x: 66, startPoint y: 123, endPoint x: 66, endPoint y: 120, distance: 2.9
click at [66, 120] on span "Créer une commande" at bounding box center [55, 119] width 35 height 4
click at [65, 119] on span "Créer une commande" at bounding box center [55, 119] width 35 height 4
click at [56, 107] on label "Commandes" at bounding box center [56, 109] width 53 height 4
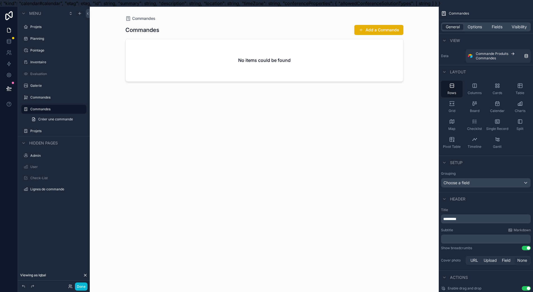
click at [58, 101] on div "Commandes" at bounding box center [53, 97] width 63 height 9
click at [49, 96] on label "Commandes" at bounding box center [57, 97] width 55 height 4
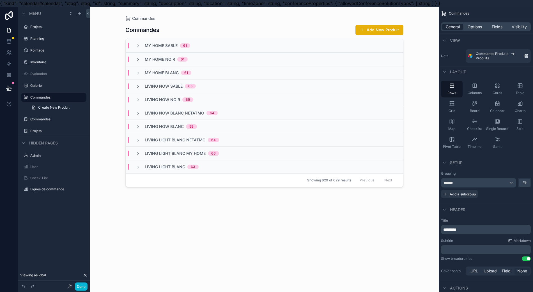
click at [200, 45] on div "My Home Sable 61" at bounding box center [264, 45] width 277 height 13
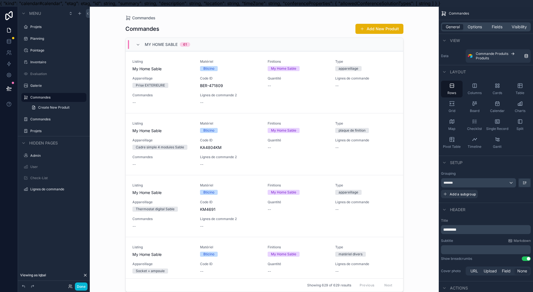
click at [267, 84] on span "--" at bounding box center [268, 86] width 3 height 6
click at [519, 91] on div "Table" at bounding box center [520, 89] width 22 height 17
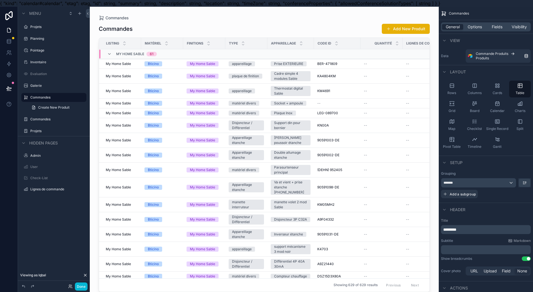
click at [497, 27] on span "Fields" at bounding box center [496, 27] width 11 height 6
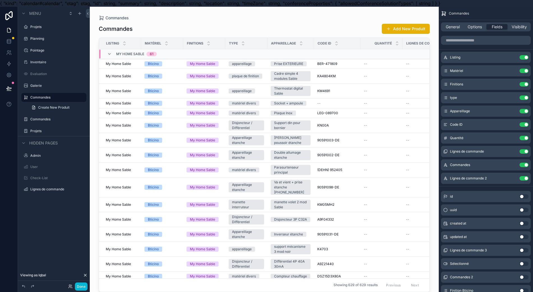
click at [520, 178] on button "Use setting" at bounding box center [523, 178] width 9 height 4
click at [520, 162] on div "Commandes Use setting" at bounding box center [486, 165] width 90 height 11
click at [522, 165] on button "Use setting" at bounding box center [523, 165] width 9 height 4
click at [521, 151] on button "Use setting" at bounding box center [523, 151] width 9 height 4
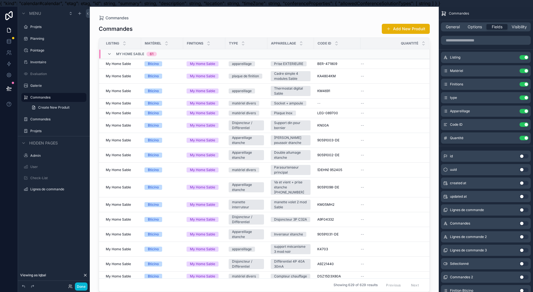
click at [476, 24] on span "Options" at bounding box center [474, 27] width 14 height 6
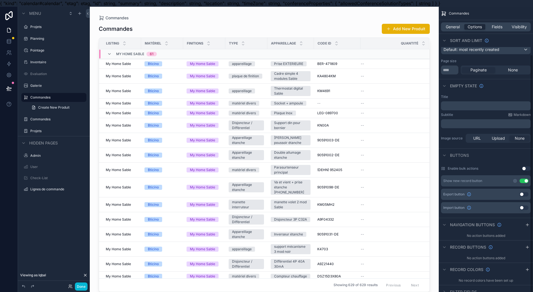
scroll to position [57, 0]
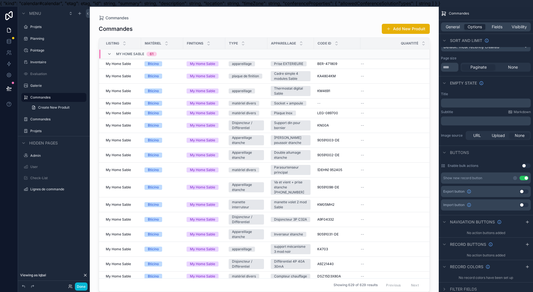
click at [520, 177] on button "Use setting" at bounding box center [523, 178] width 9 height 4
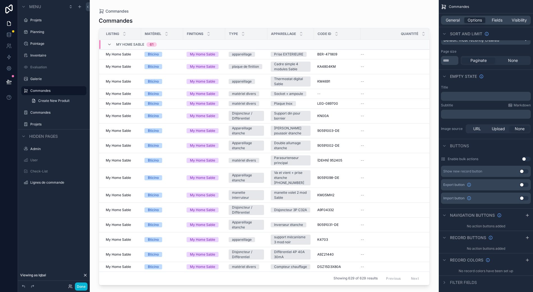
scroll to position [12, 6]
click at [525, 169] on button "Use setting" at bounding box center [523, 171] width 9 height 4
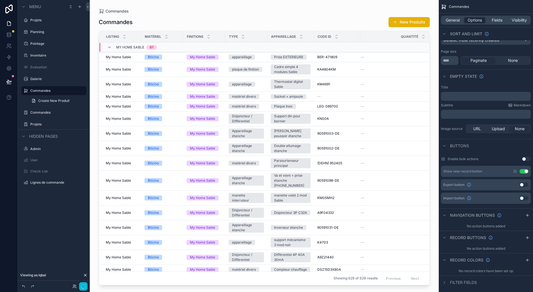
scroll to position [0, 6]
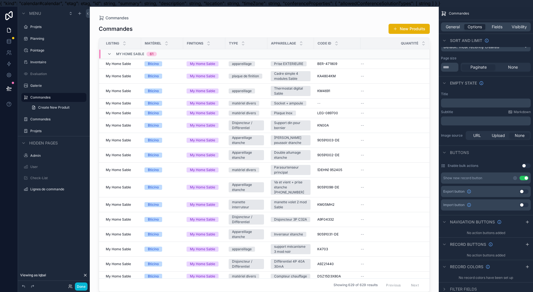
click at [513, 178] on icon "scrollable content" at bounding box center [514, 178] width 3 height 3
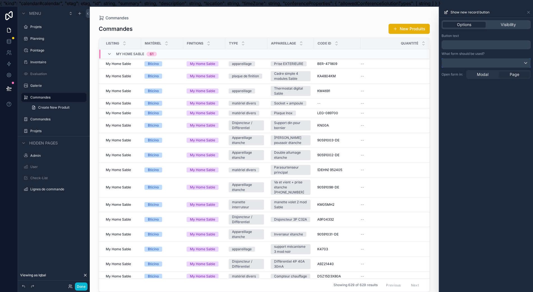
click at [501, 63] on div at bounding box center [486, 63] width 89 height 9
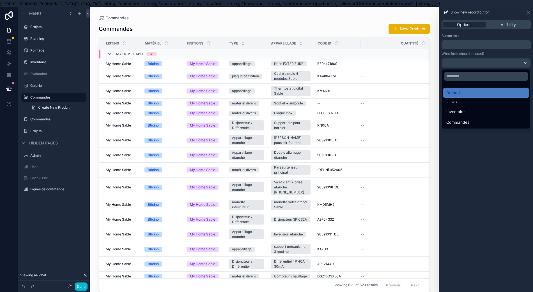
click at [479, 123] on div "Commandes" at bounding box center [485, 122] width 79 height 7
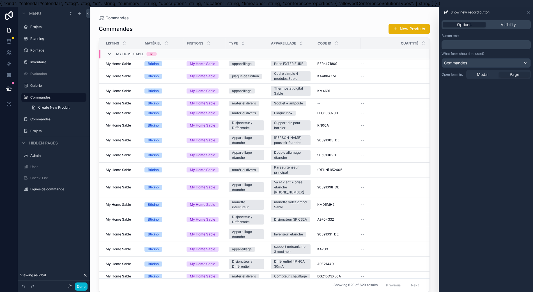
click at [478, 75] on span "Modal" at bounding box center [482, 75] width 11 height 6
click at [418, 26] on button "New Produits" at bounding box center [408, 29] width 41 height 10
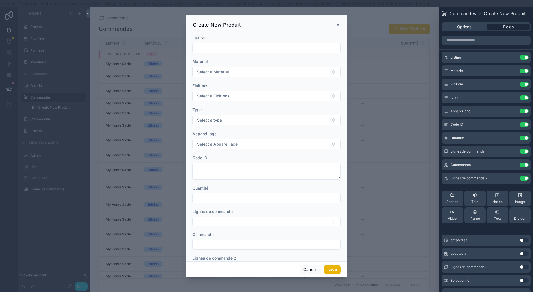
click at [337, 25] on icon "scrollable content" at bounding box center [338, 25] width 4 height 4
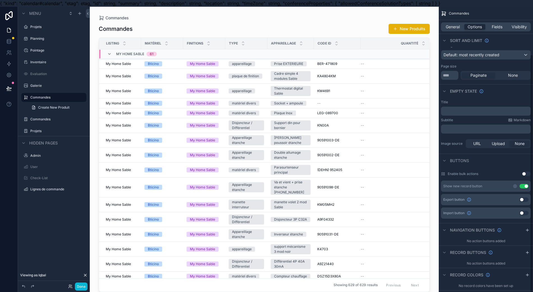
scroll to position [57, 0]
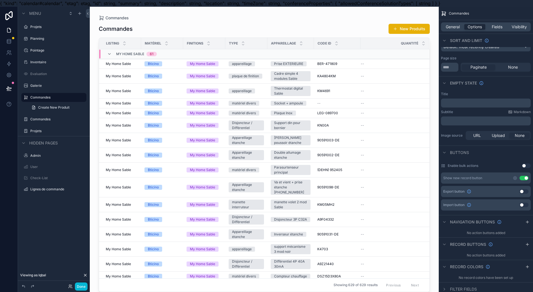
click at [522, 177] on button "Use setting" at bounding box center [523, 178] width 9 height 4
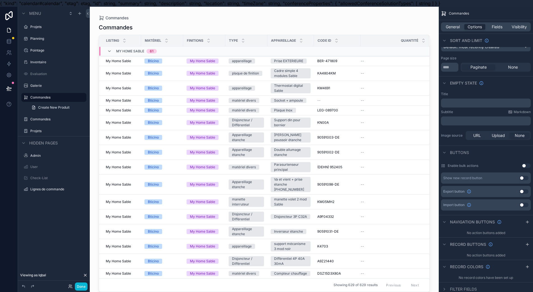
click at [361, 63] on div "--" at bounding box center [391, 61] width 61 height 4
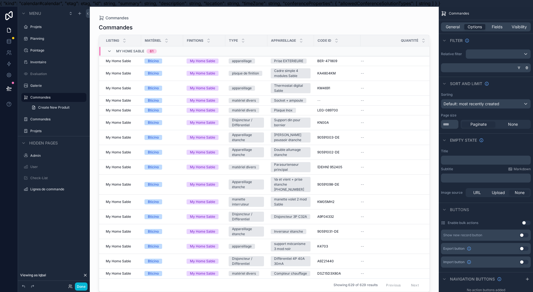
click at [360, 66] on td "--" at bounding box center [394, 61] width 68 height 10
click at [361, 63] on span "--" at bounding box center [362, 61] width 3 height 4
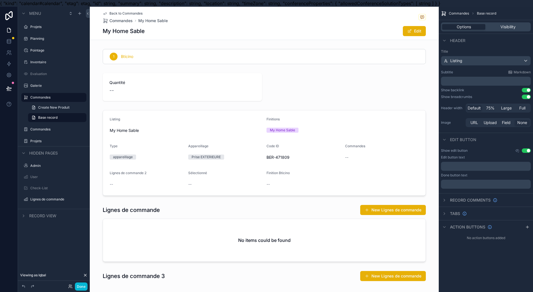
click at [246, 85] on div "scrollable content" at bounding box center [264, 87] width 349 height 33
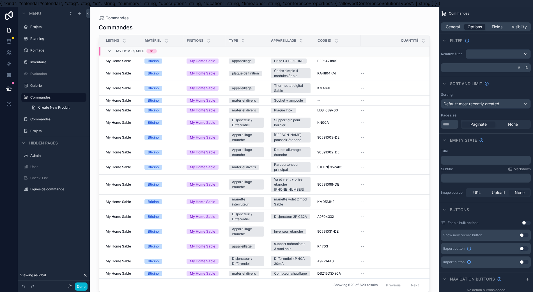
click at [40, 119] on label "Commandes" at bounding box center [57, 119] width 55 height 4
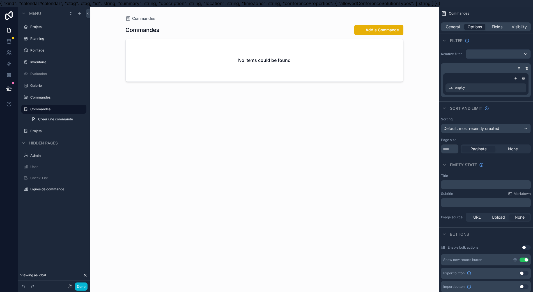
click at [158, 70] on div "scrollable content" at bounding box center [264, 150] width 287 height 286
click at [158, 69] on div "No items could be found" at bounding box center [264, 60] width 277 height 43
click at [454, 27] on span "General" at bounding box center [452, 27] width 14 height 6
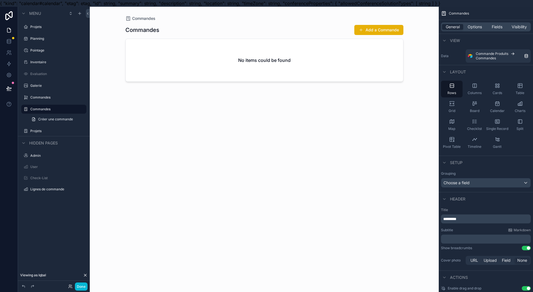
drag, startPoint x: 51, startPoint y: 109, endPoint x: 76, endPoint y: 104, distance: 25.2
click at [76, 104] on div "scrollable content" at bounding box center [54, 104] width 72 height 1
click at [0, 0] on div "scrollable content" at bounding box center [0, 0] width 0 height 0
click at [93, 119] on button "Remove" at bounding box center [104, 117] width 22 height 6
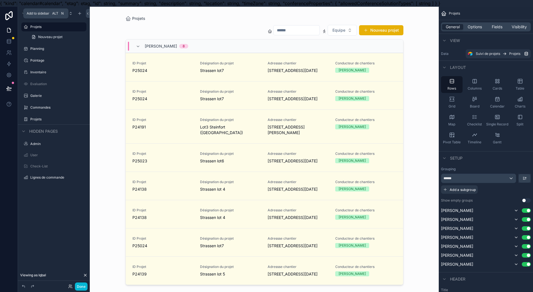
click at [77, 15] on icon "scrollable content" at bounding box center [79, 13] width 4 height 4
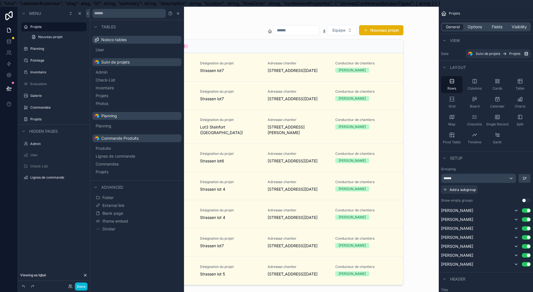
click at [114, 220] on span "Iframe embed" at bounding box center [115, 222] width 26 height 6
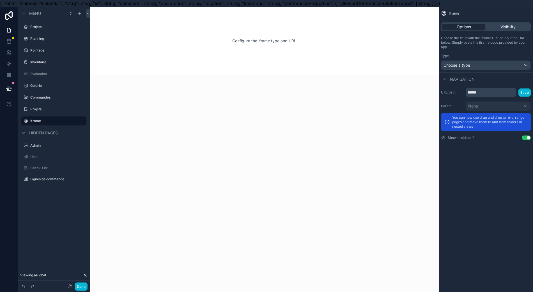
click at [0, 0] on icon "scrollable content" at bounding box center [0, 0] width 0 height 0
click at [46, 121] on input "******" at bounding box center [49, 121] width 38 height 7
type input "*"
type input "*********"
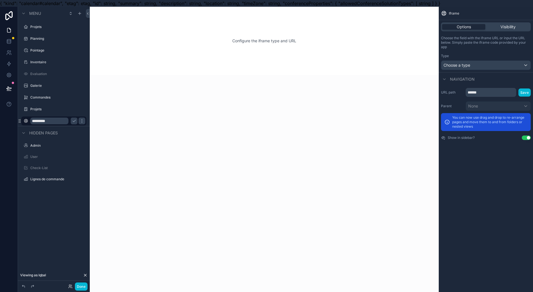
click at [72, 122] on icon "scrollable content" at bounding box center [74, 121] width 4 height 4
click at [473, 65] on div "Choose a type" at bounding box center [485, 65] width 89 height 9
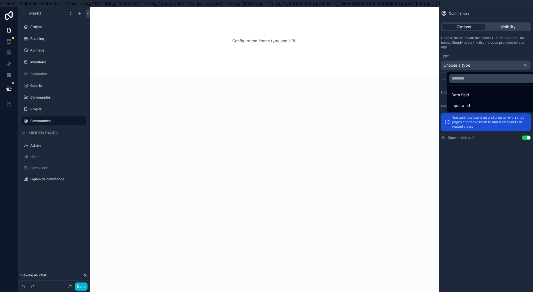
click at [454, 106] on span "Input a url" at bounding box center [460, 105] width 19 height 7
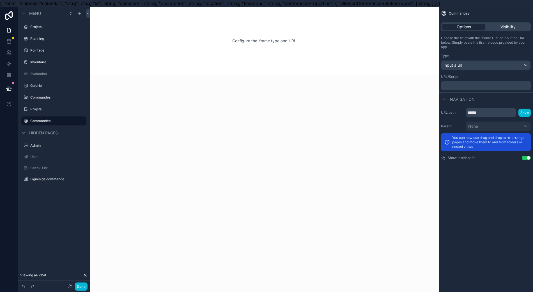
click at [455, 83] on div "﻿" at bounding box center [486, 85] width 90 height 9
click at [455, 85] on p "﻿" at bounding box center [486, 86] width 86 height 4
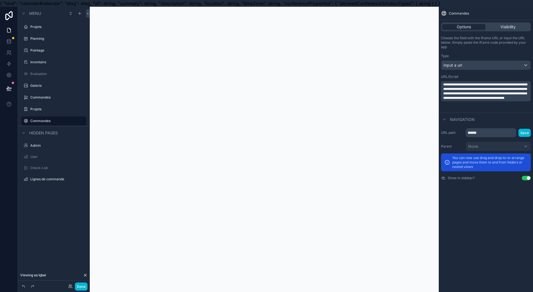
click at [490, 220] on div "**********" at bounding box center [485, 153] width 94 height 292
